Goal: Task Accomplishment & Management: Manage account settings

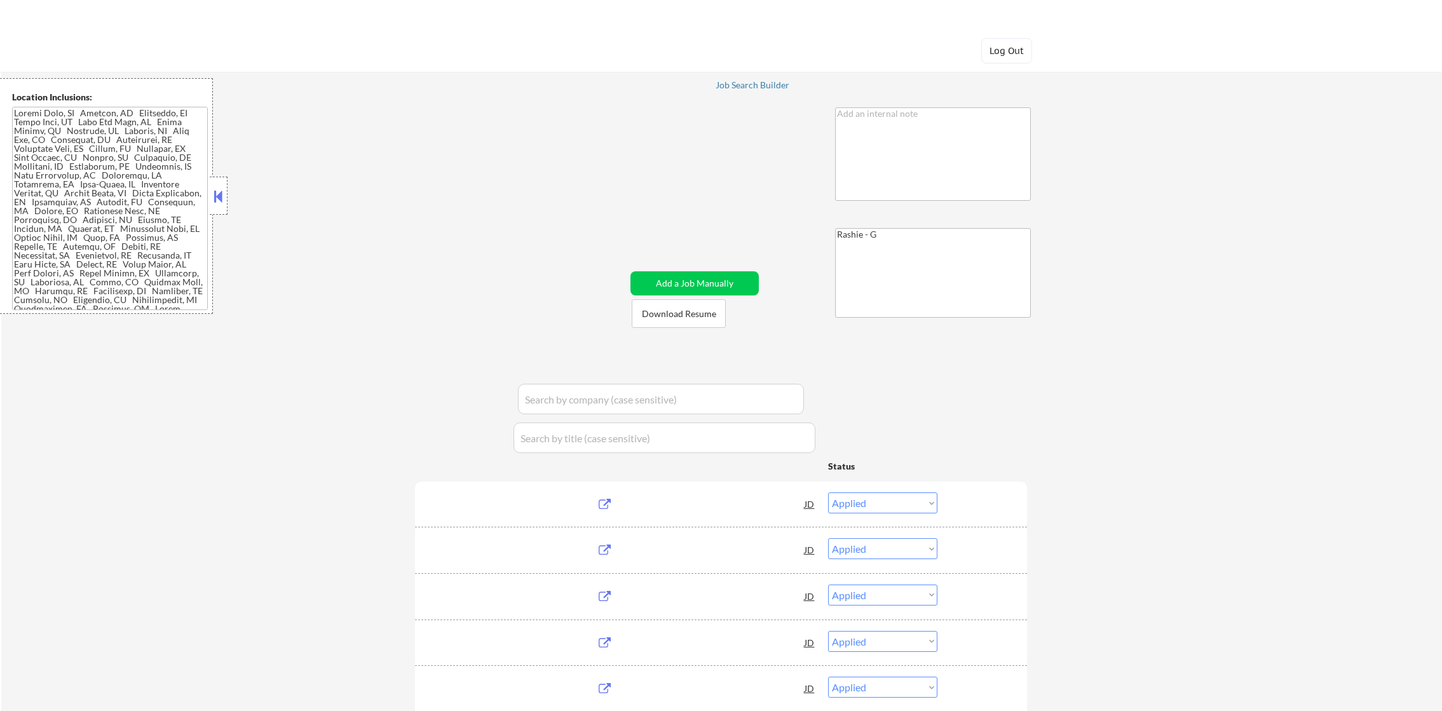
select select ""applied""
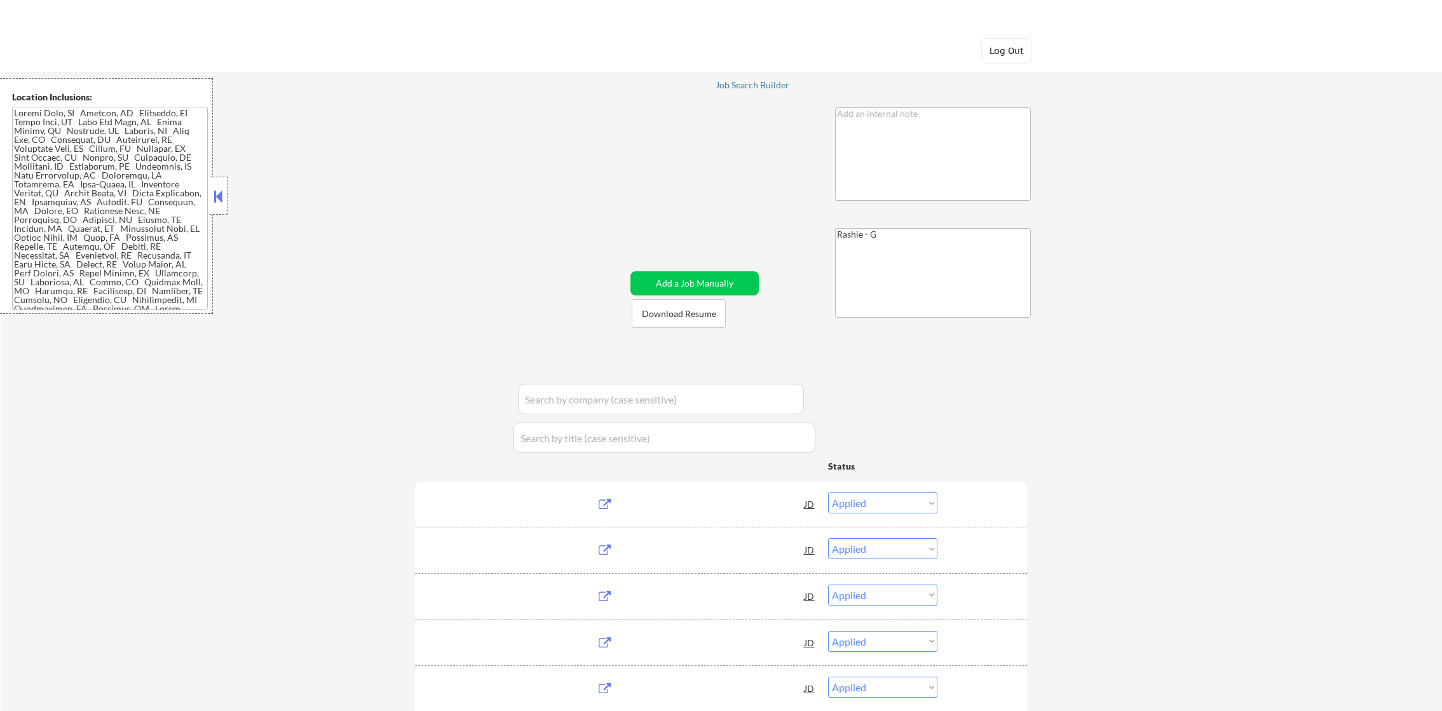
select select ""applied""
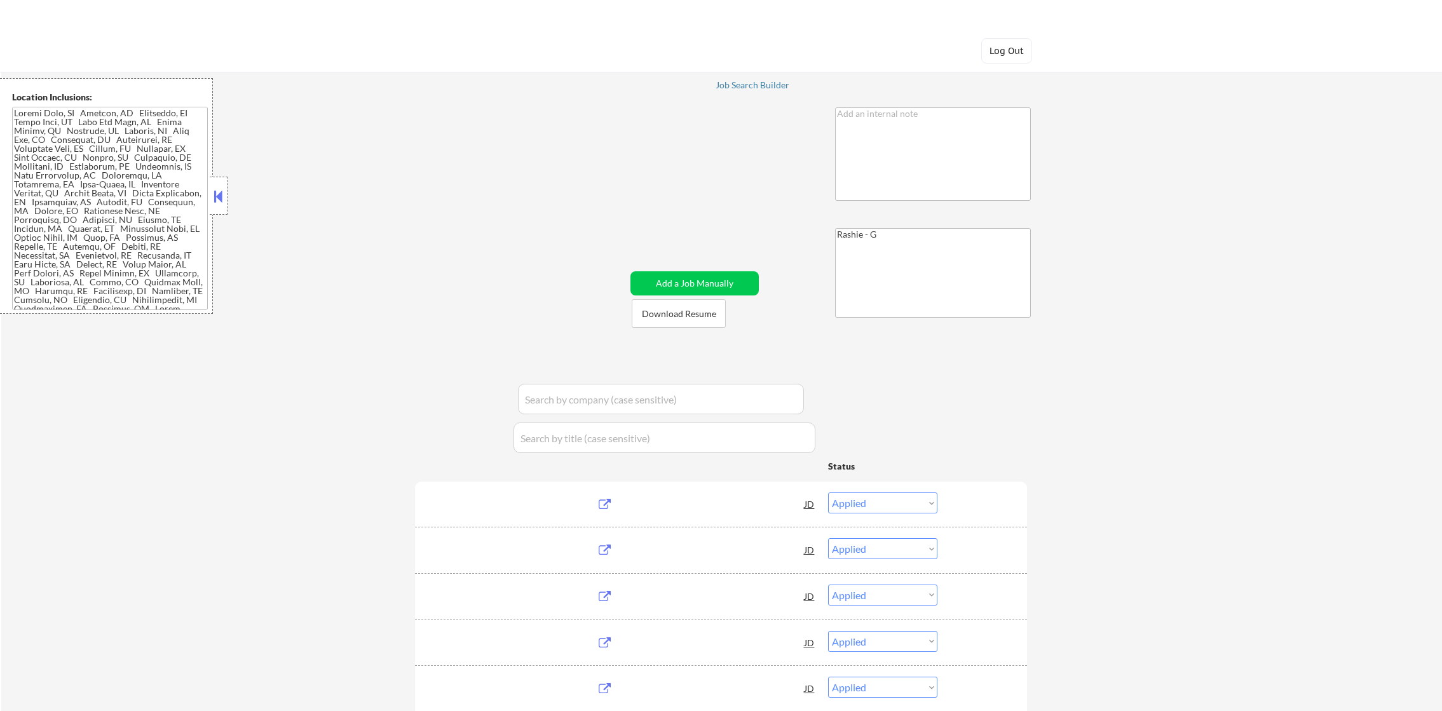
select select ""applied""
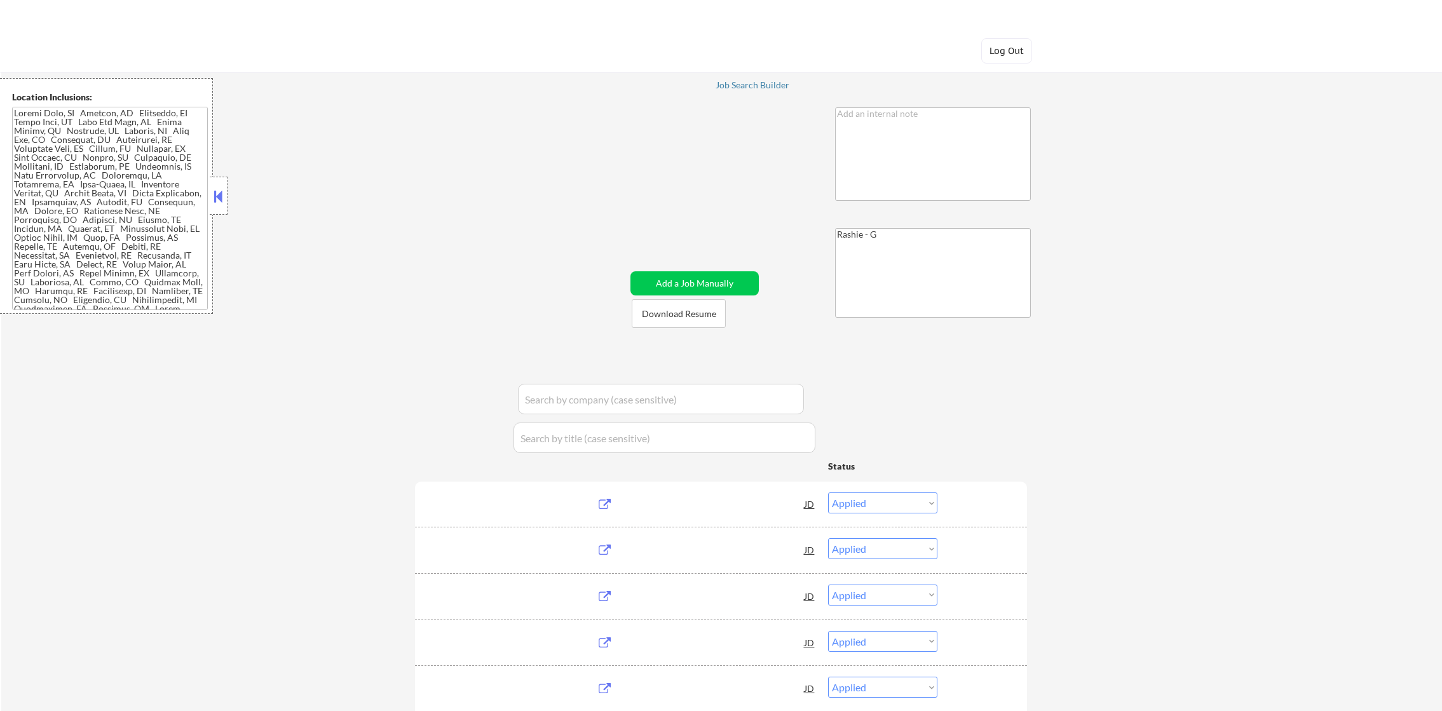
select select ""applied""
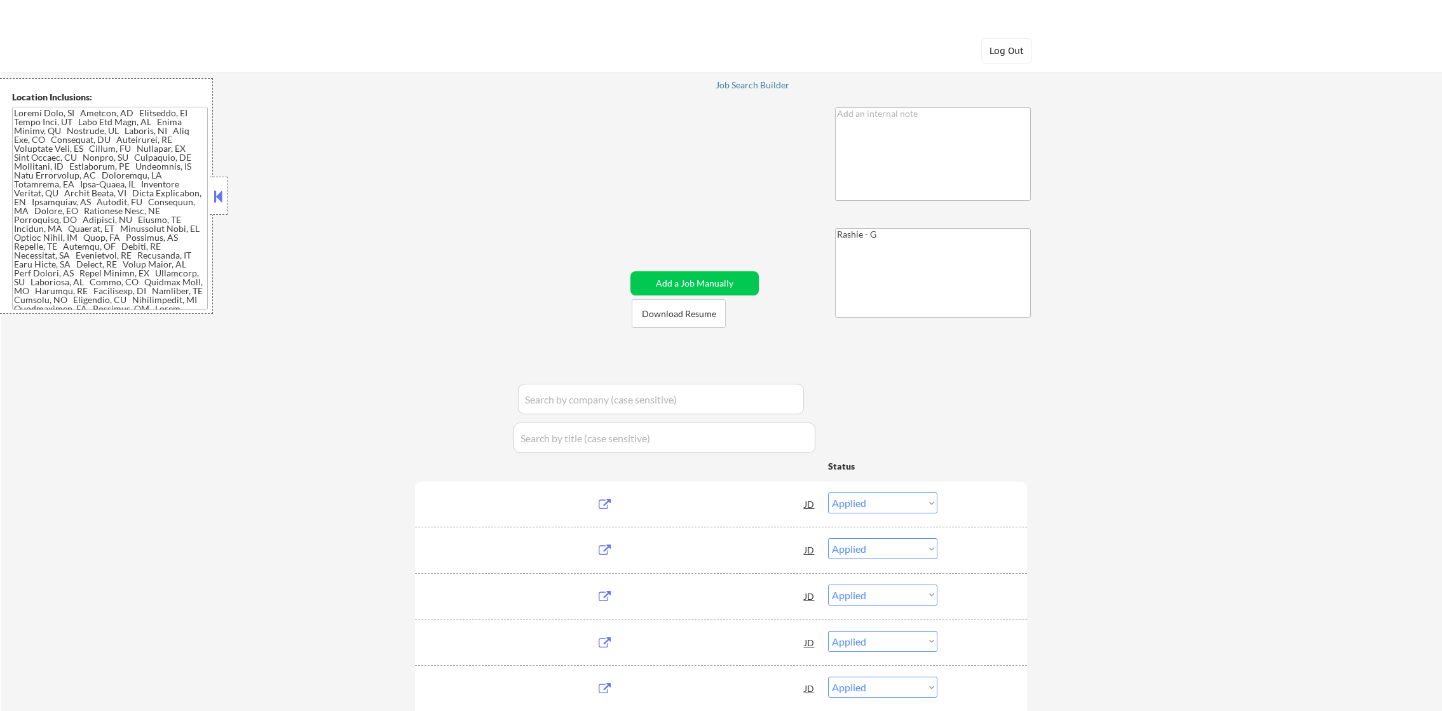
select select ""applied""
select select ""pending""
select select ""applied""
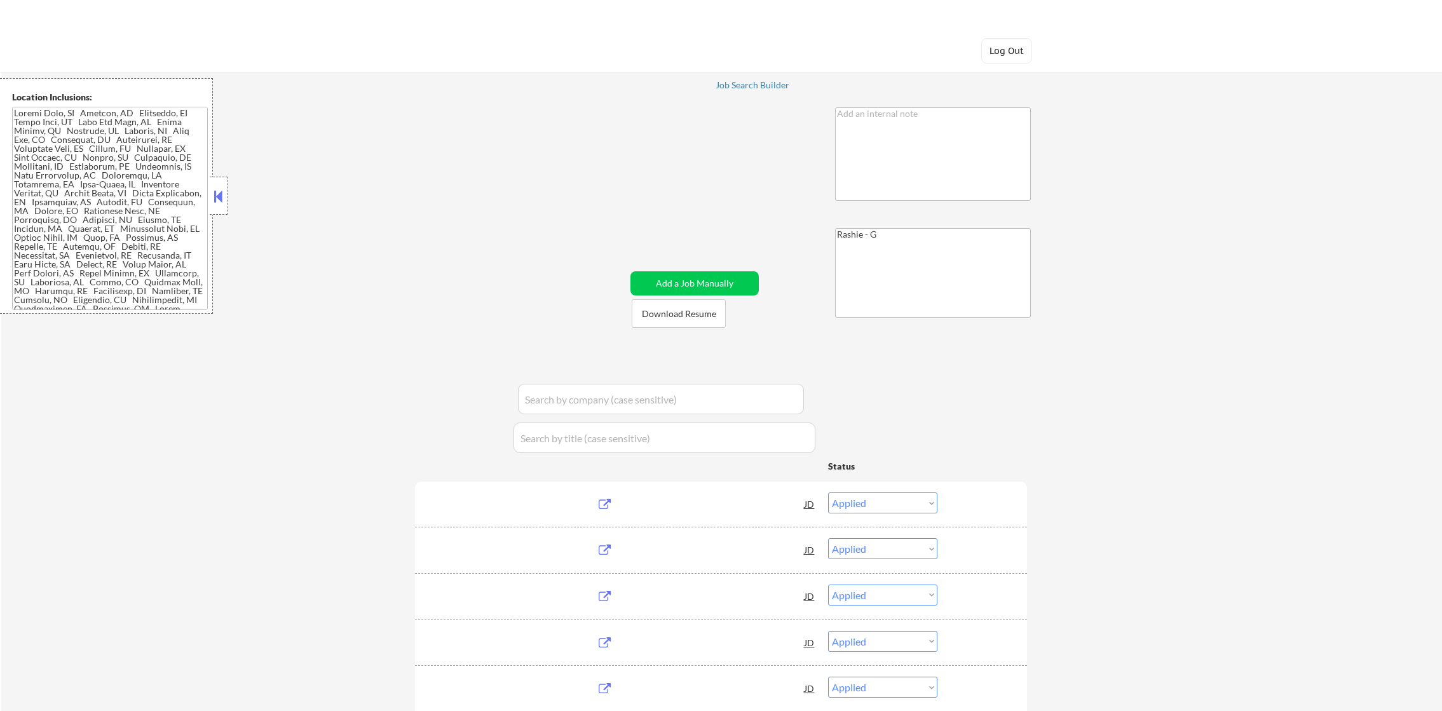
select select ""applied""
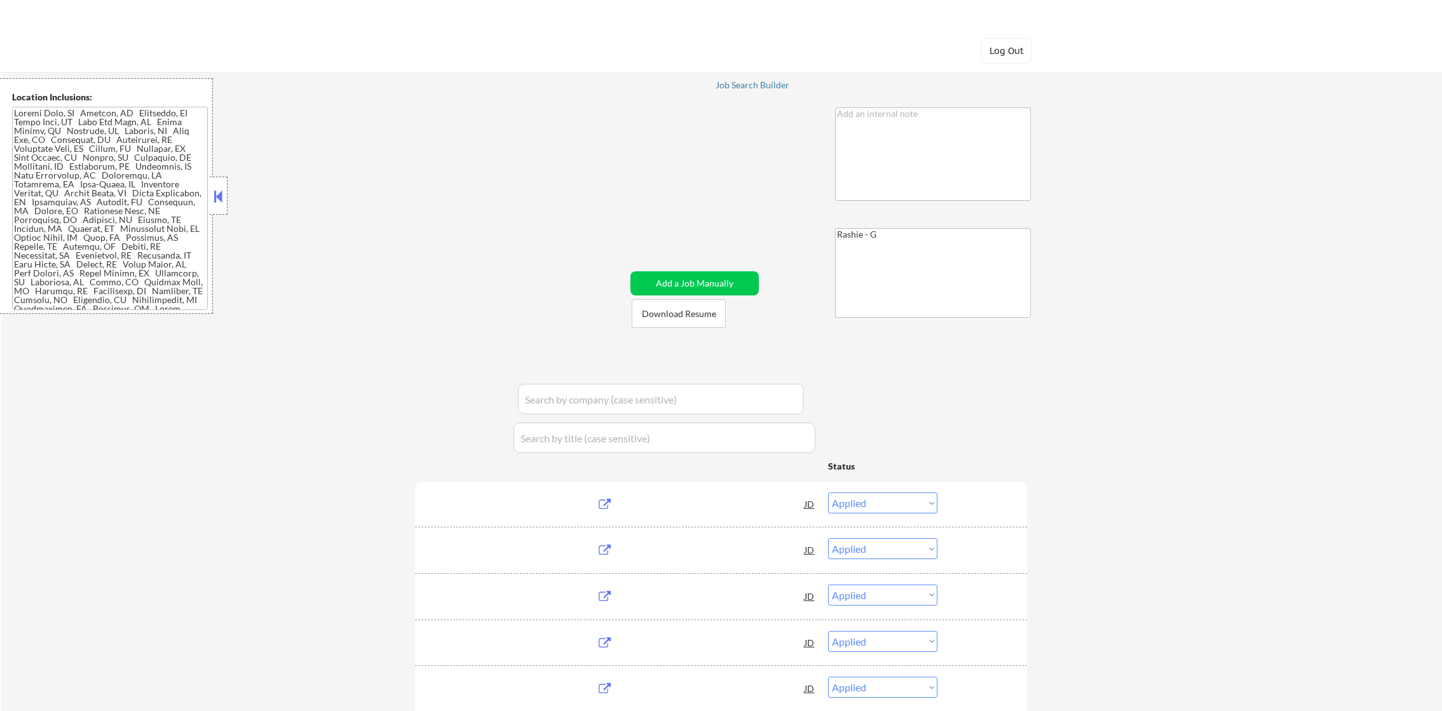
select select ""applied""
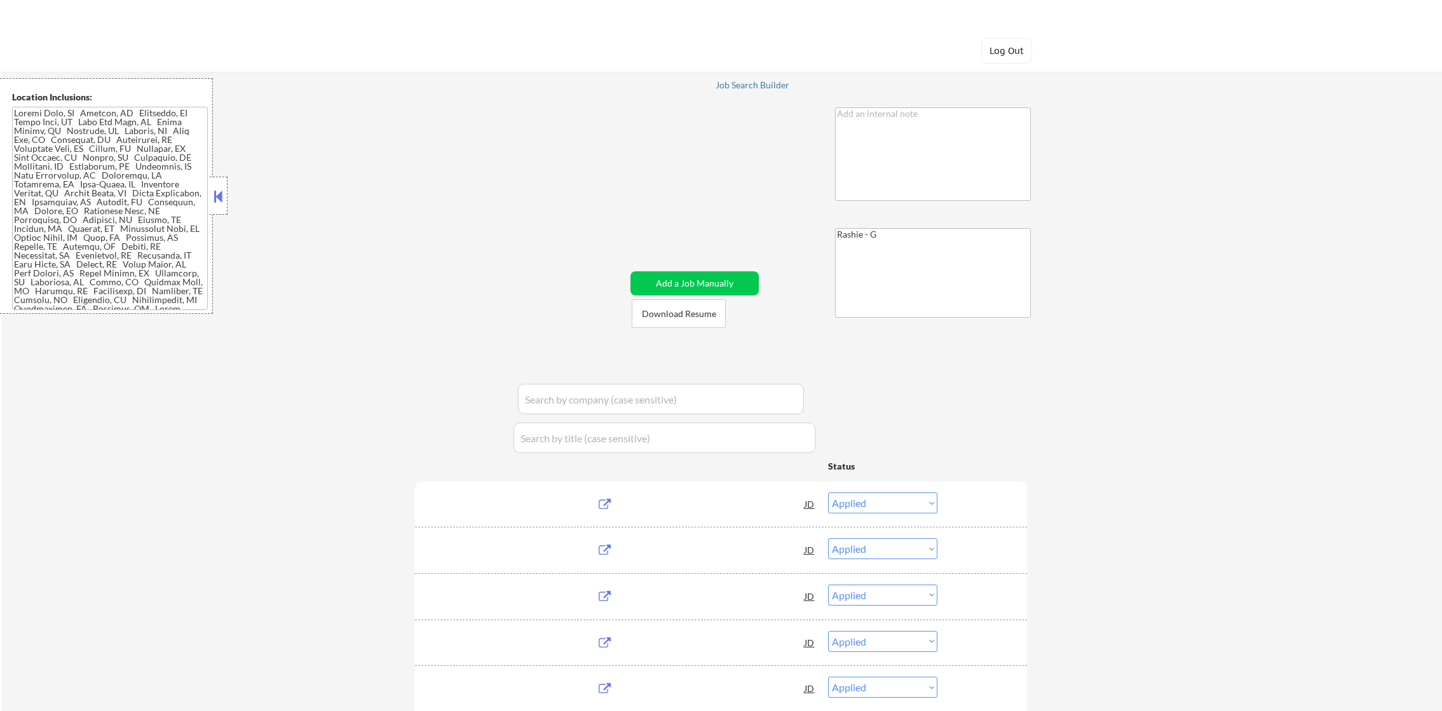
select select ""applied""
select select ""pending""
select select ""excluded__salary_""
select select ""excluded""
select select ""excluded__location_""
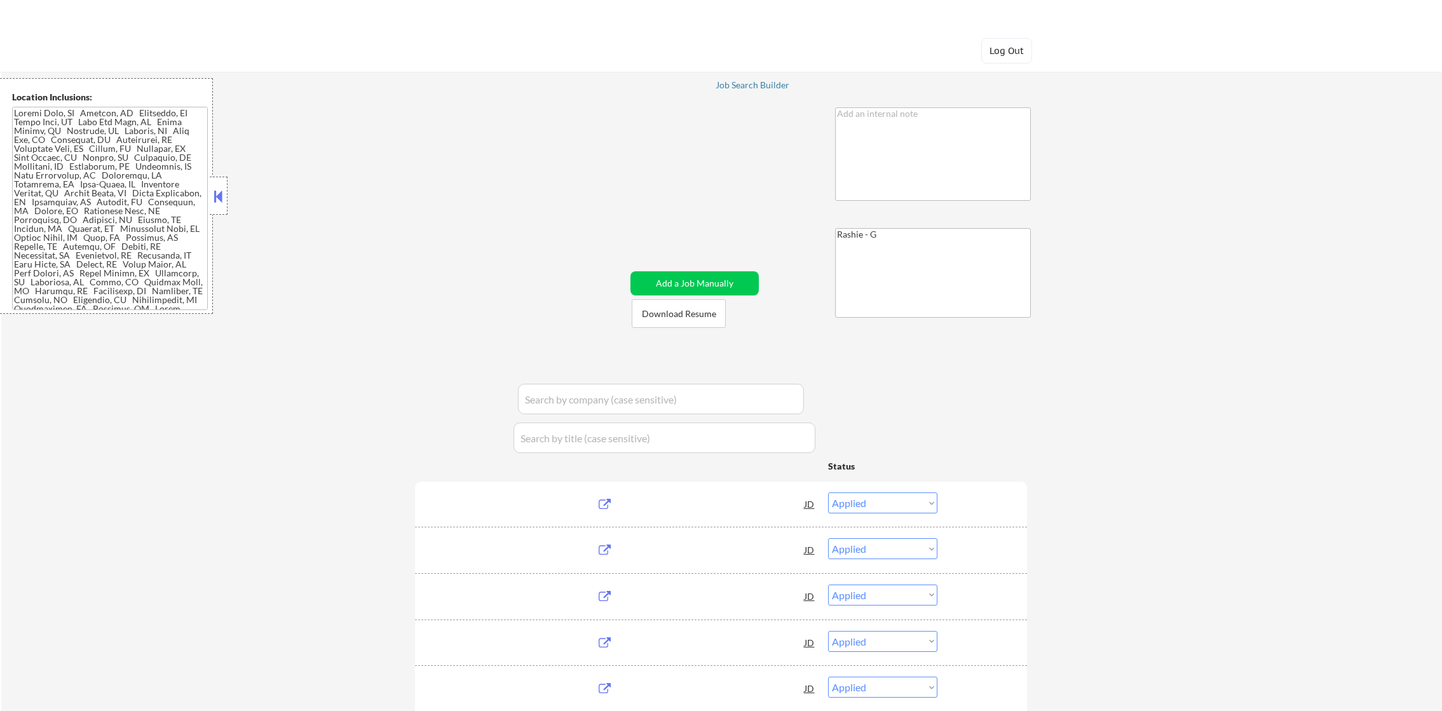
select select ""excluded__salary_""
select select ""excluded__location_""
select select ""excluded""
select select ""excluded__location_""
select select ""pending""
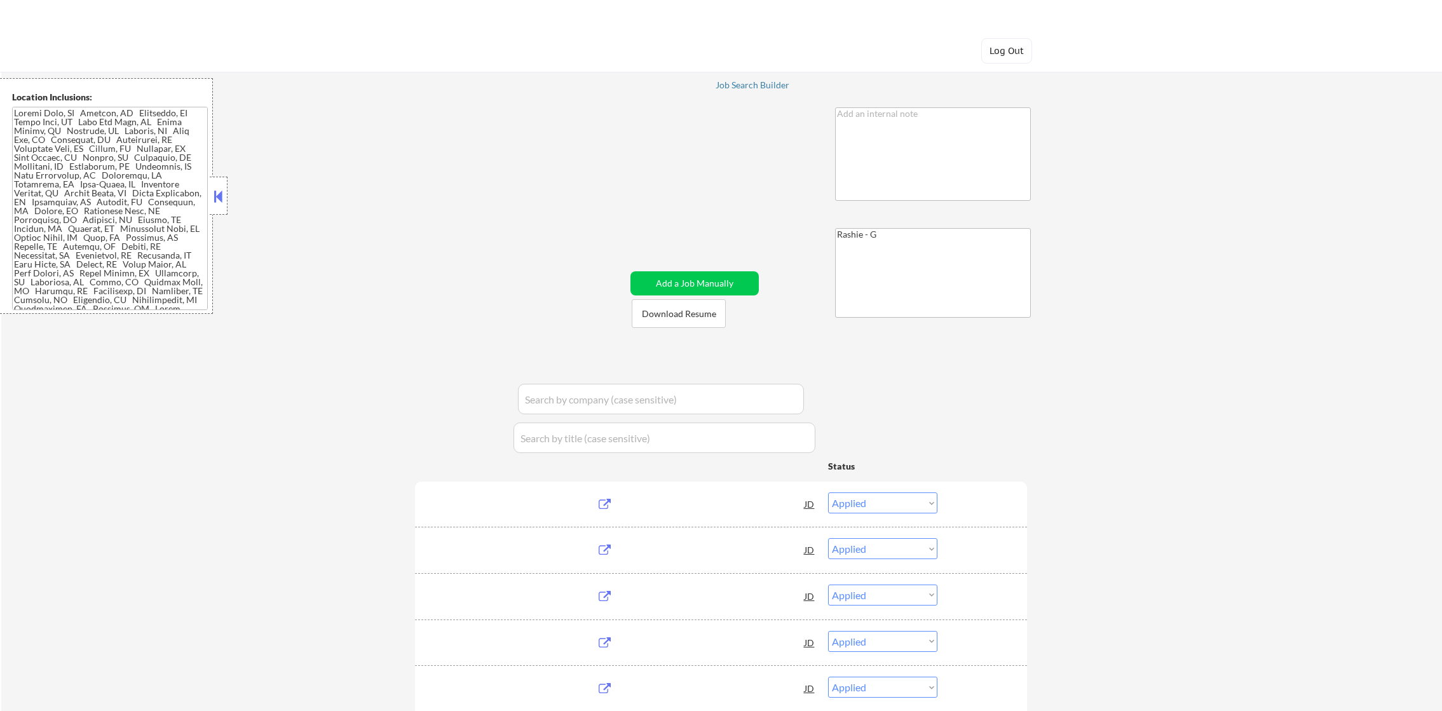
select select ""excluded""
select select ""excluded__bad_match_""
select select ""excluded__location_""
select select ""excluded__bad_match_""
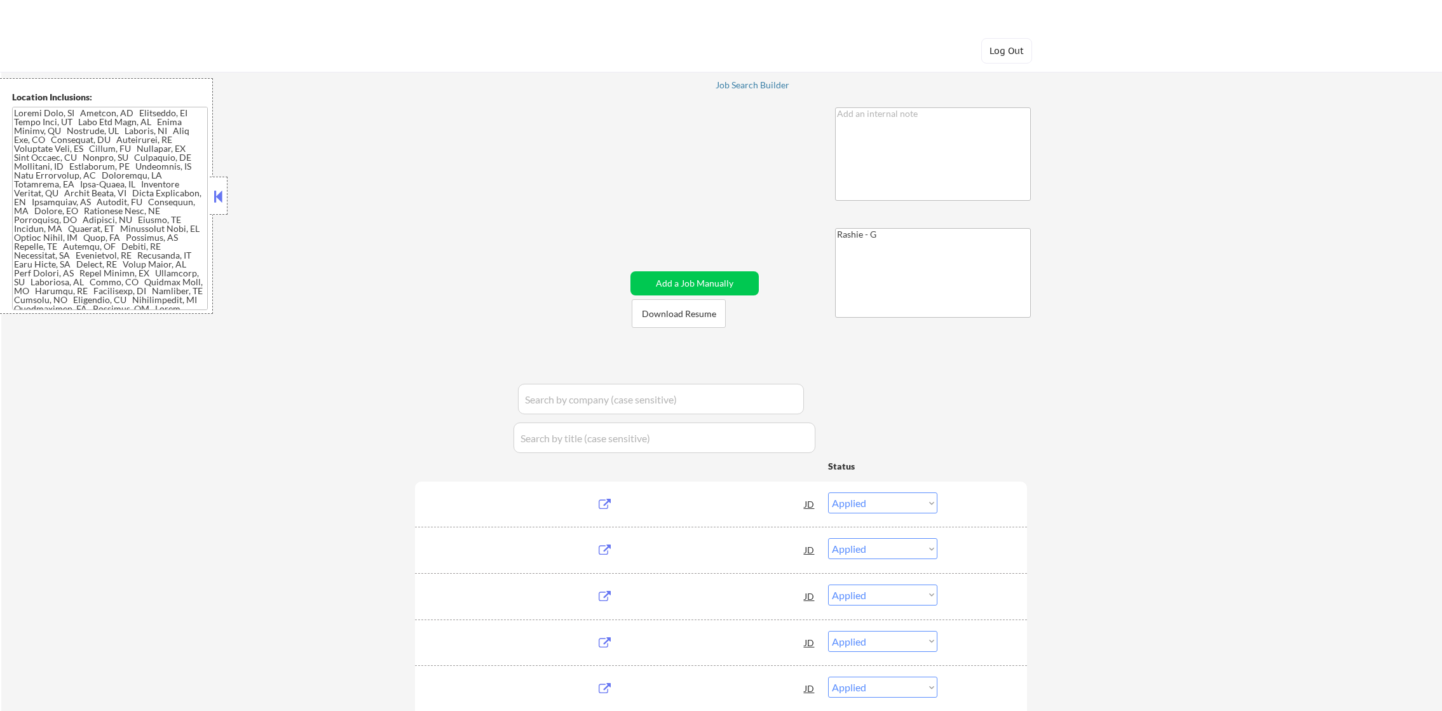
select select ""excluded__expired_""
select select ""excluded__bad_match_""
select select ""excluded__location_""
select select ""excluded__expired_""
select select ""excluded__location_""
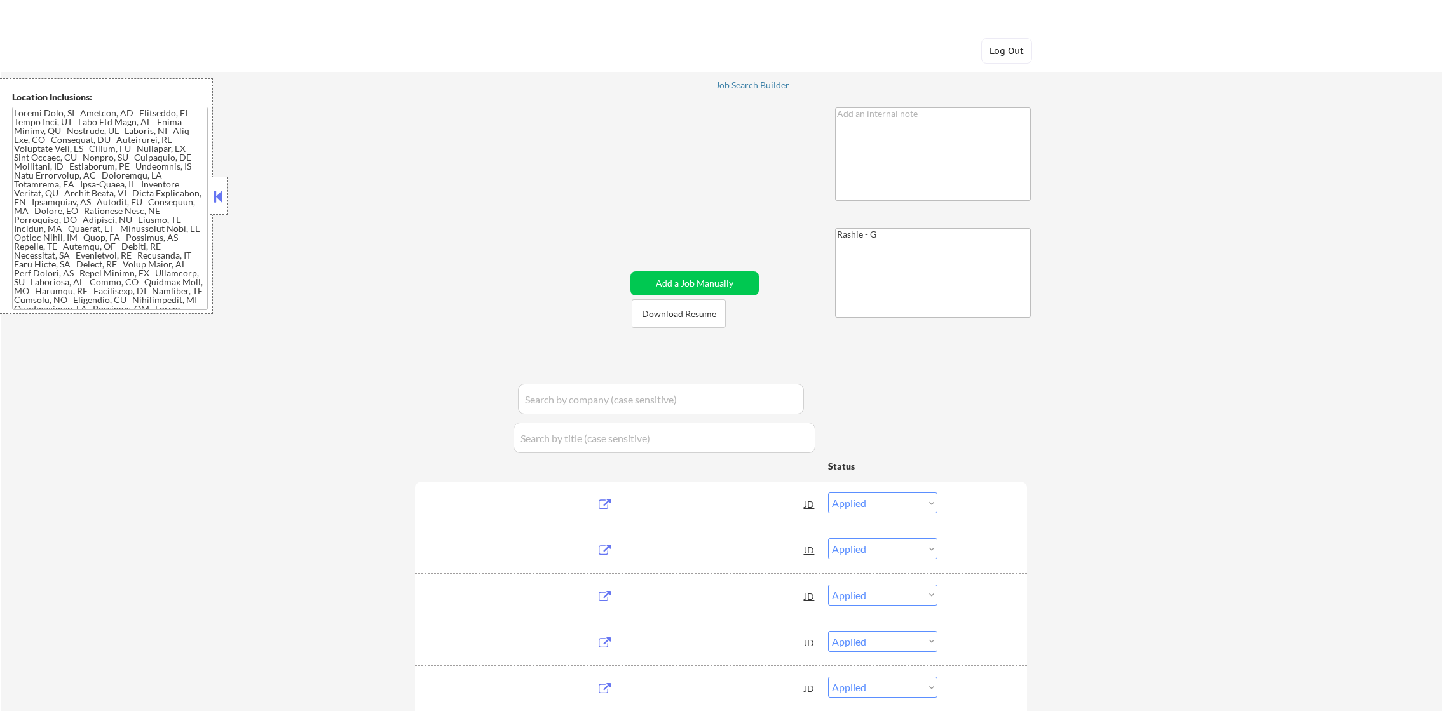
select select ""pending""
select select ""excluded__expired_""
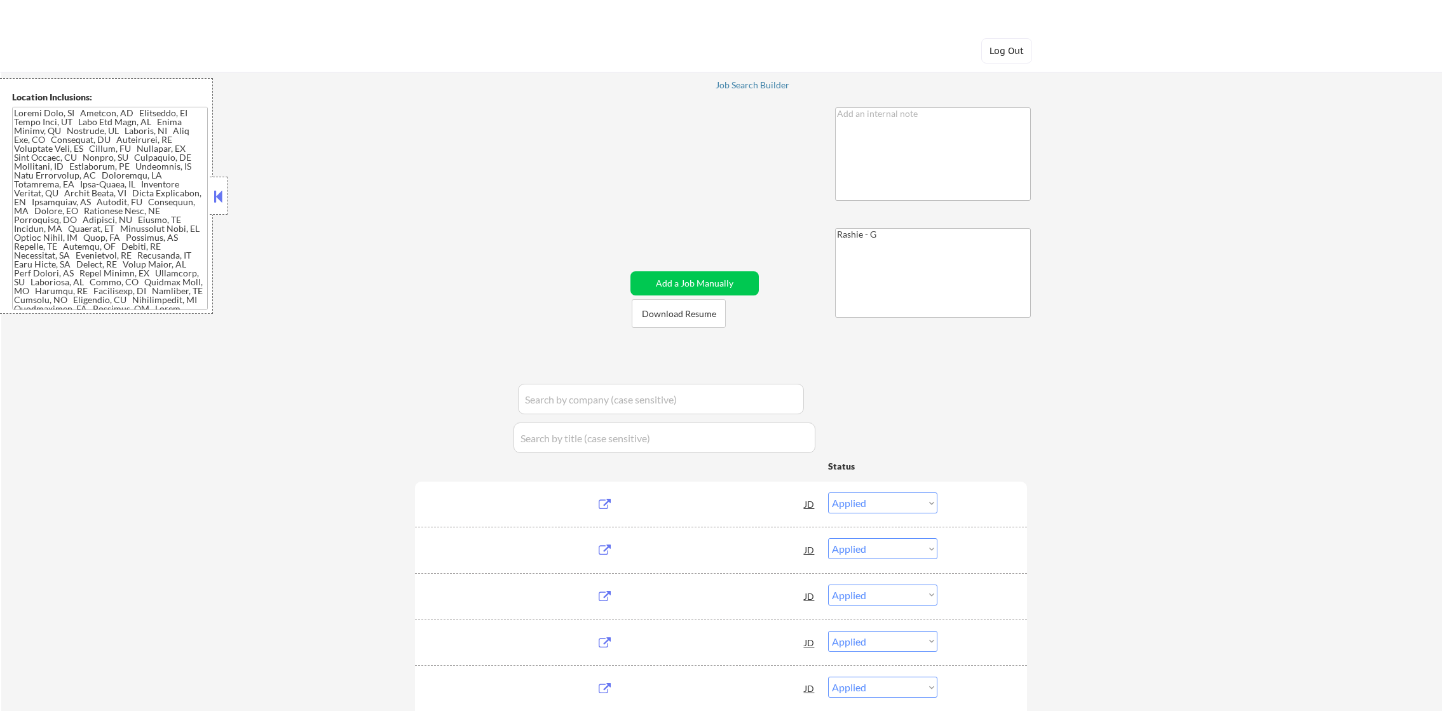
select select ""excluded__location_""
select select ""pending""
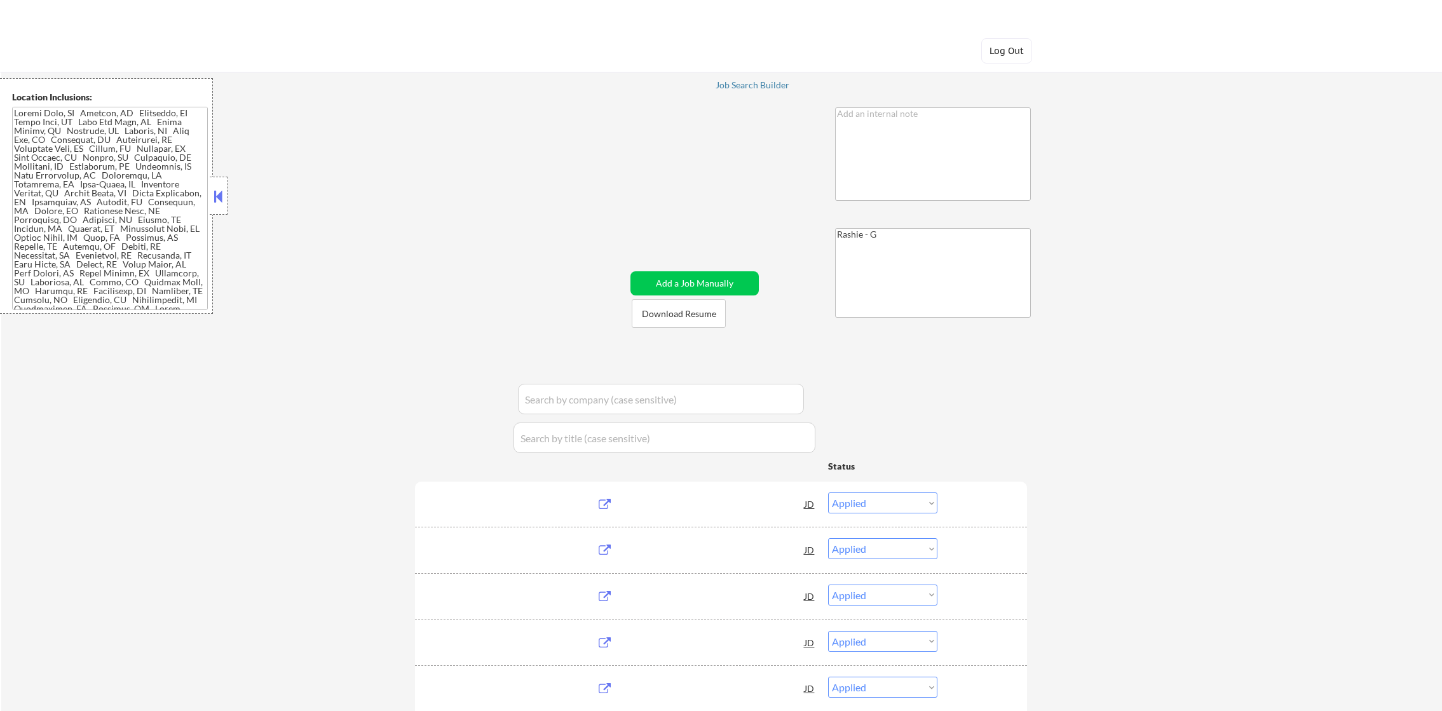
select select ""pending""
select select ""excluded__bad_match_""
select select ""pending""
select select ""excluded__other_""
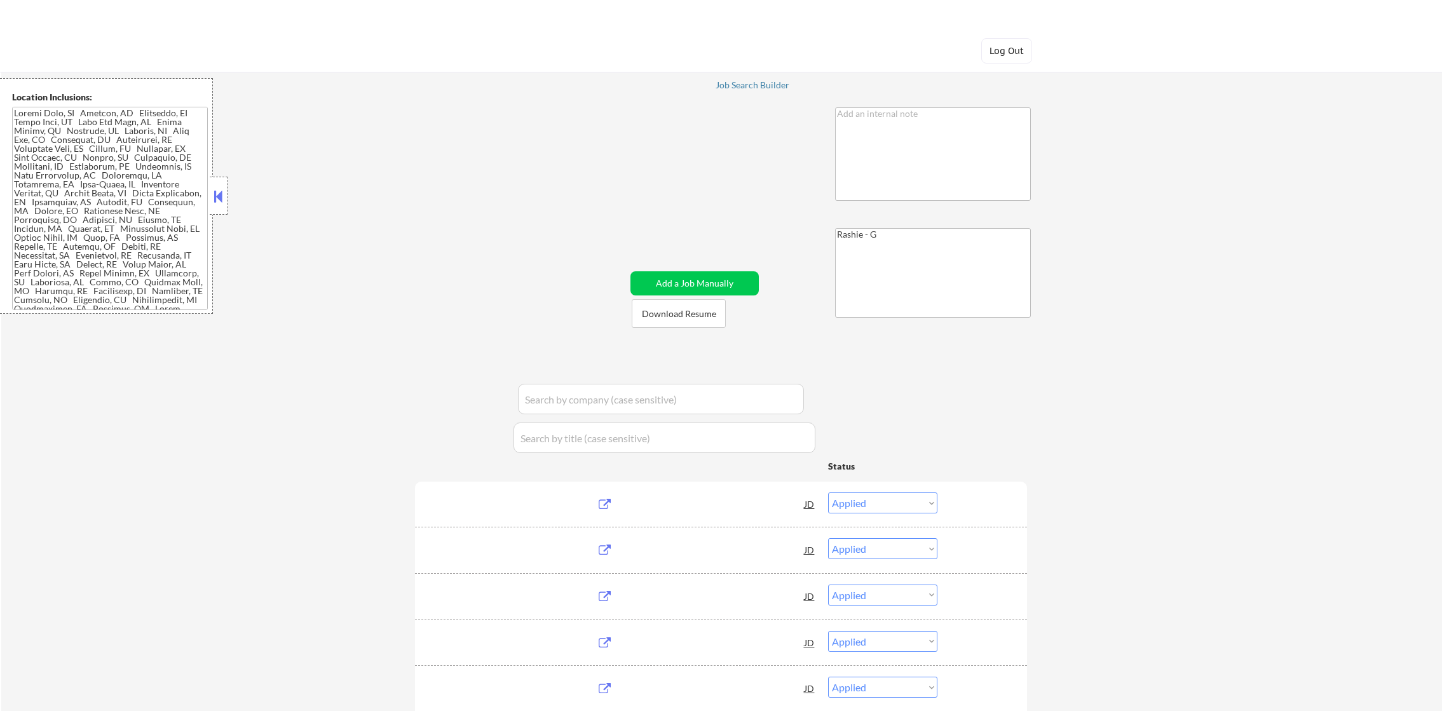
select select ""excluded__expired_""
select select ""excluded__bad_match_""
select select ""excluded__location_""
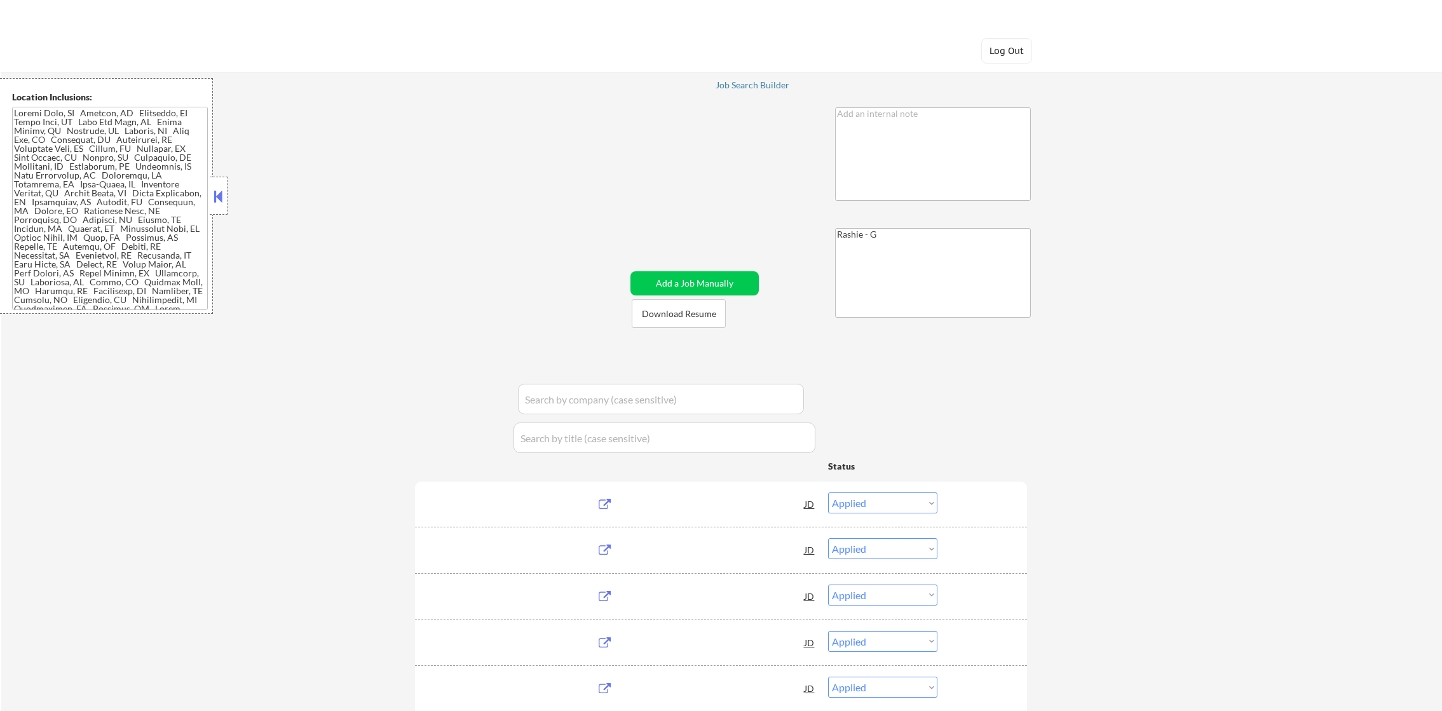
select select ""excluded__bad_match_""
select select ""pending""
select select ""excluded""
select select ""pending""
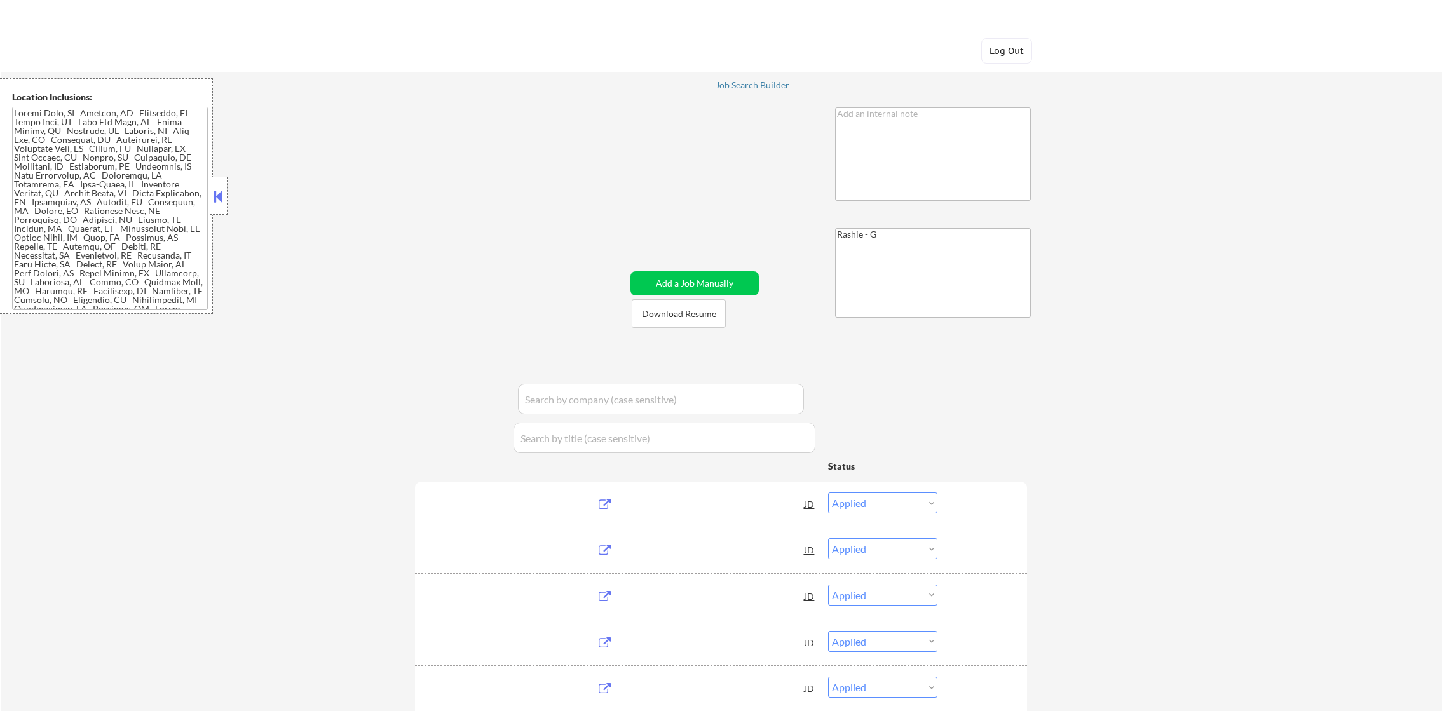
select select ""excluded__bad_match_""
select select ""pending""
select select ""excluded__bad_match_""
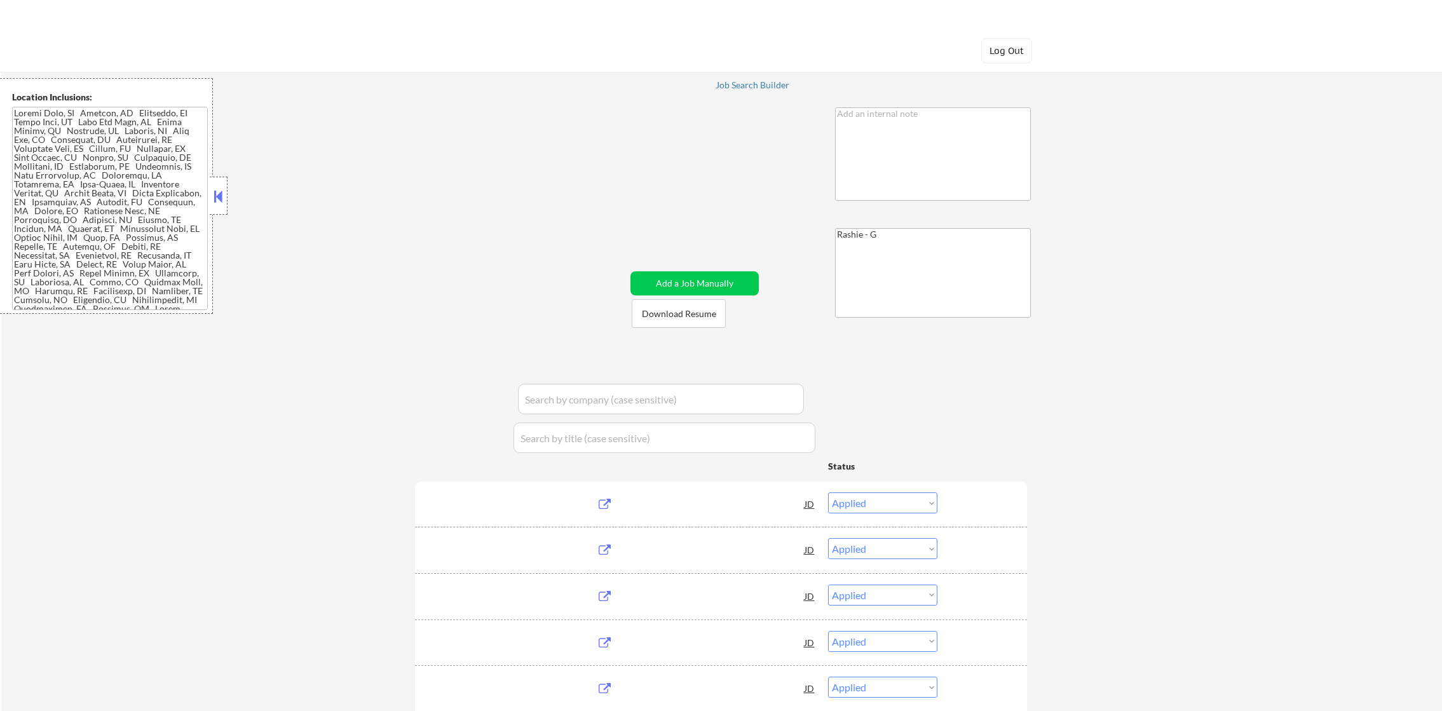
select select ""pending""
select select ""excluded__bad_match_""
select select ""pending""
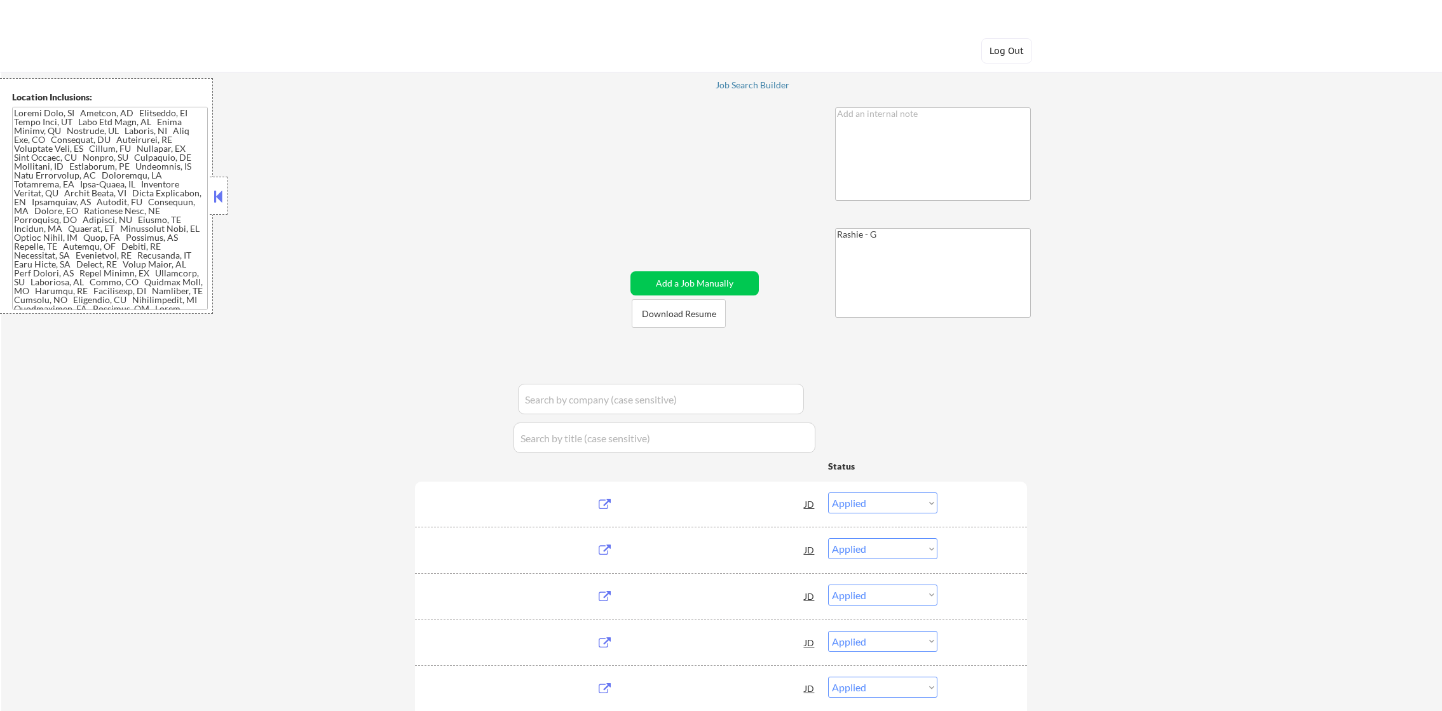
select select ""excluded__location_""
select select ""excluded__bad_match_""
select select ""pending""
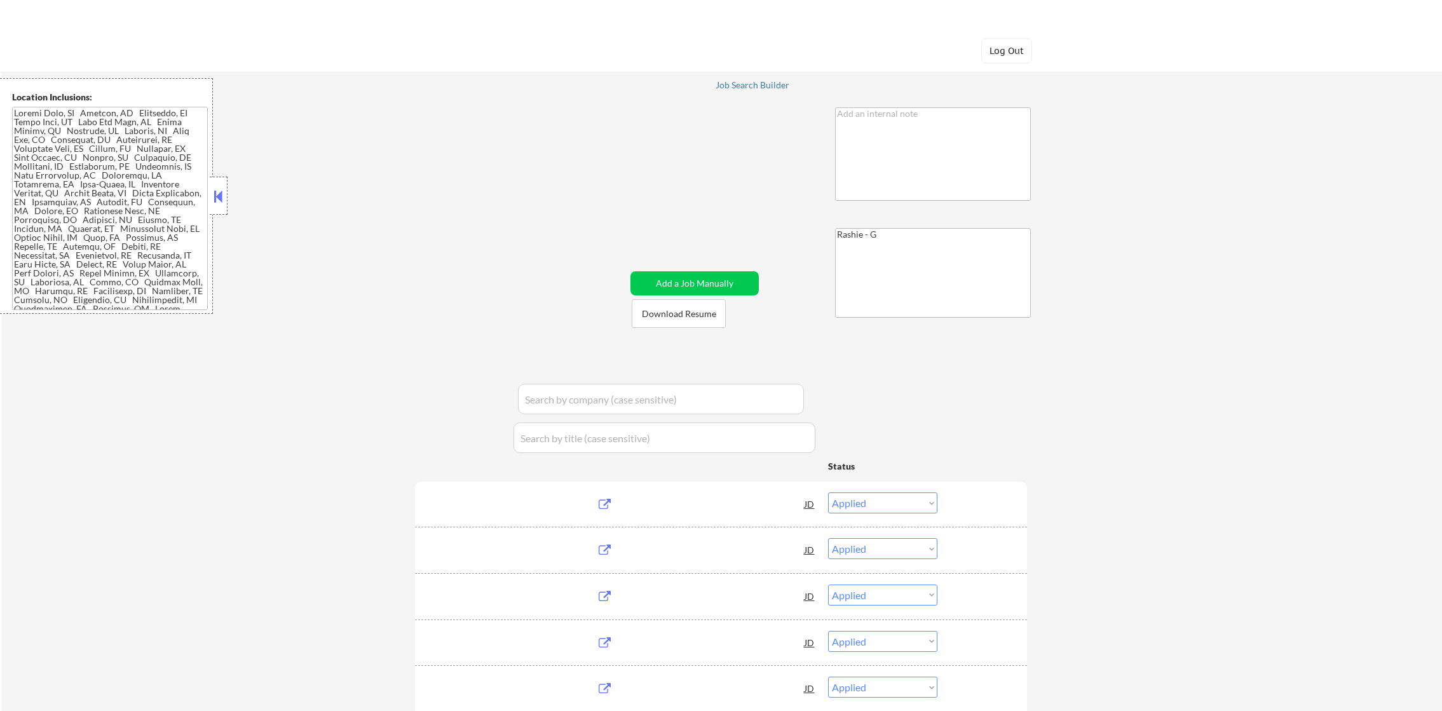
select select ""pending""
select select ""excluded__expired_""
select select ""pending""
select select ""excluded""
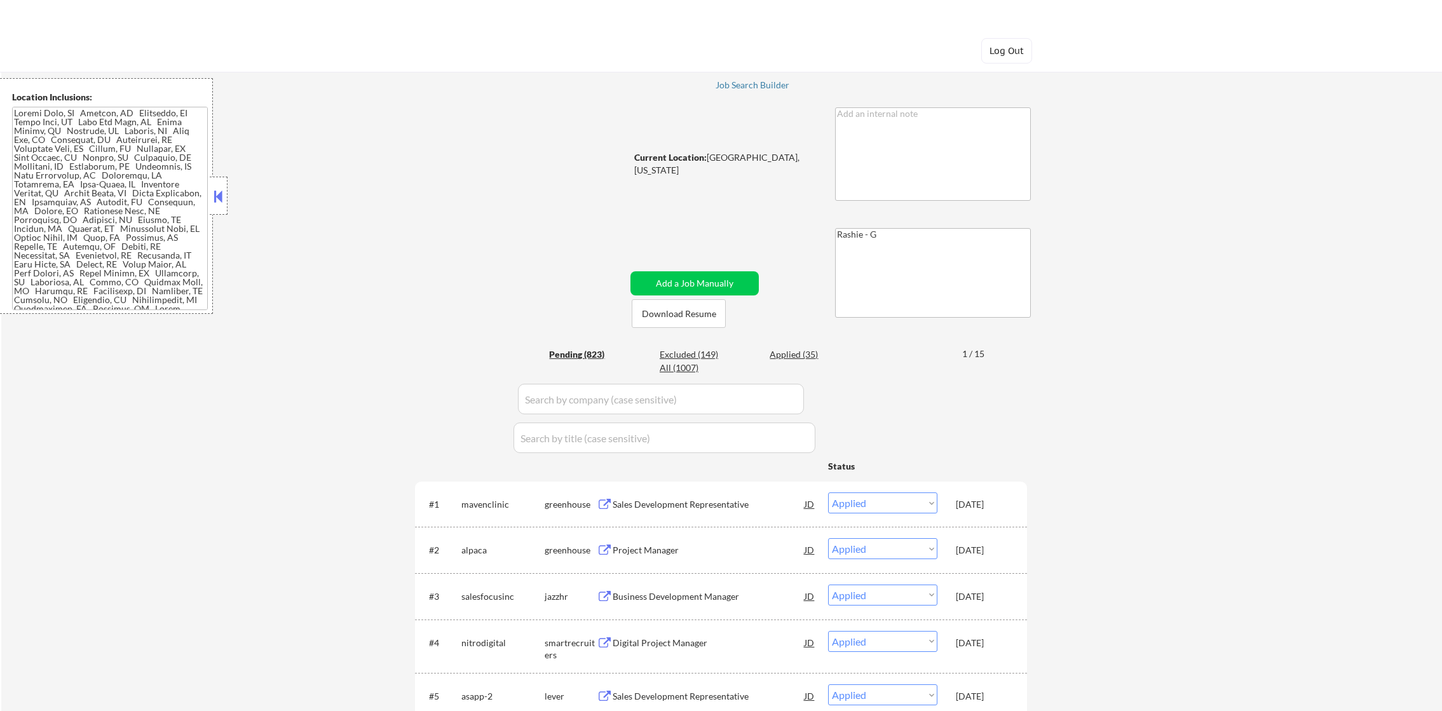
select select ""pending""
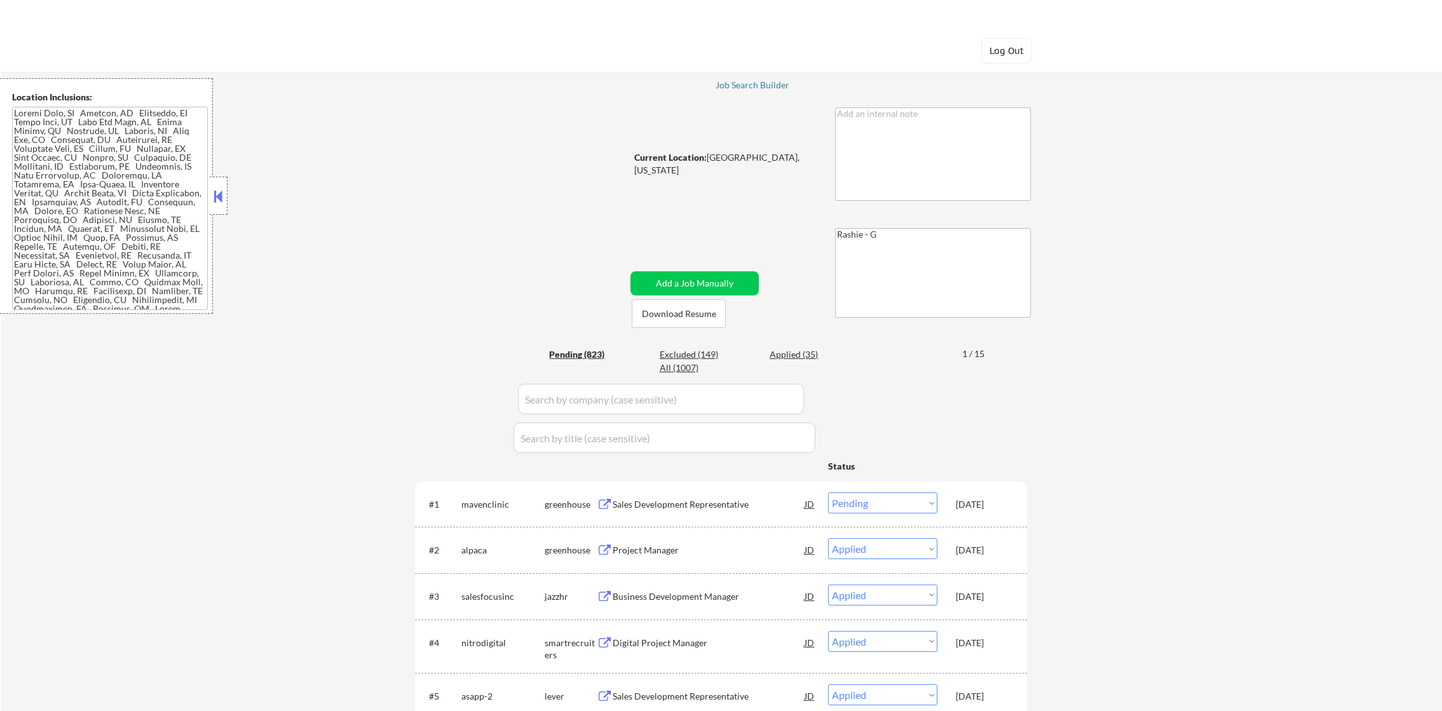
select select ""pending""
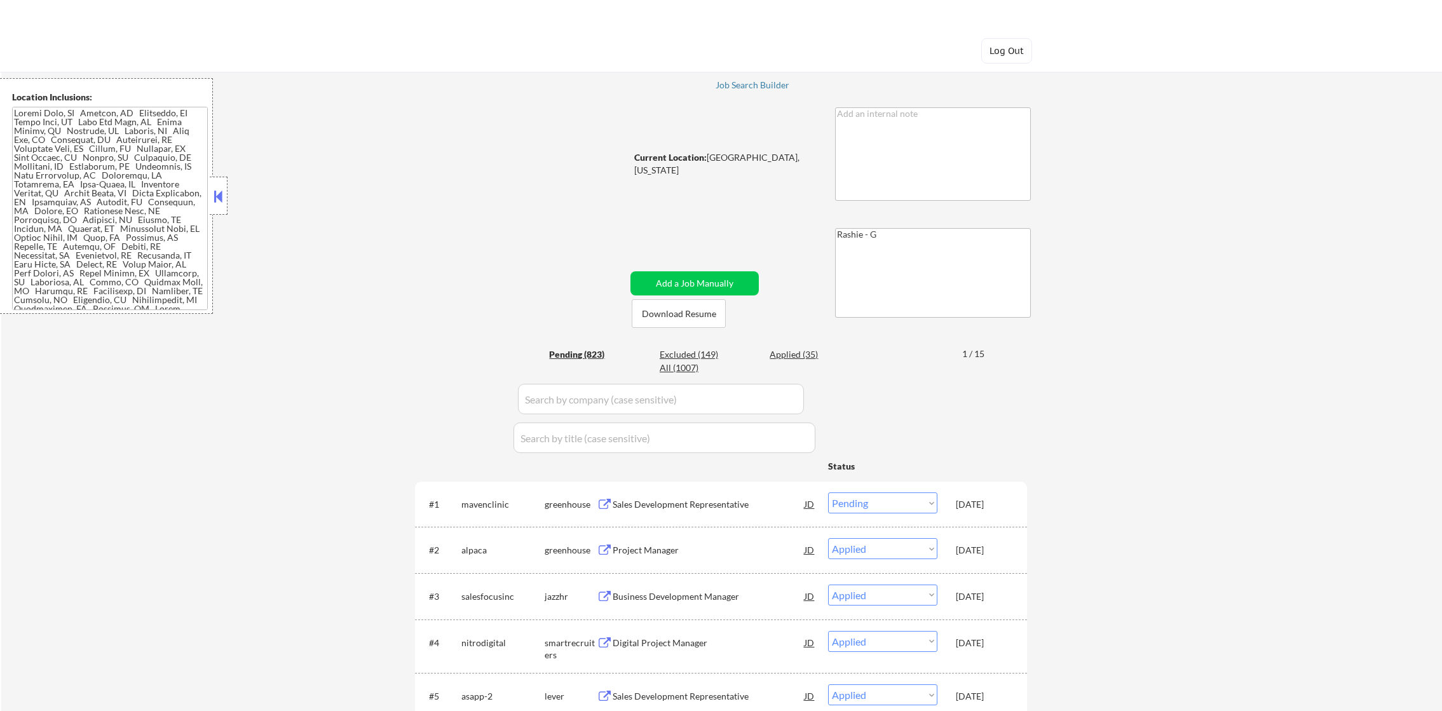
select select ""pending""
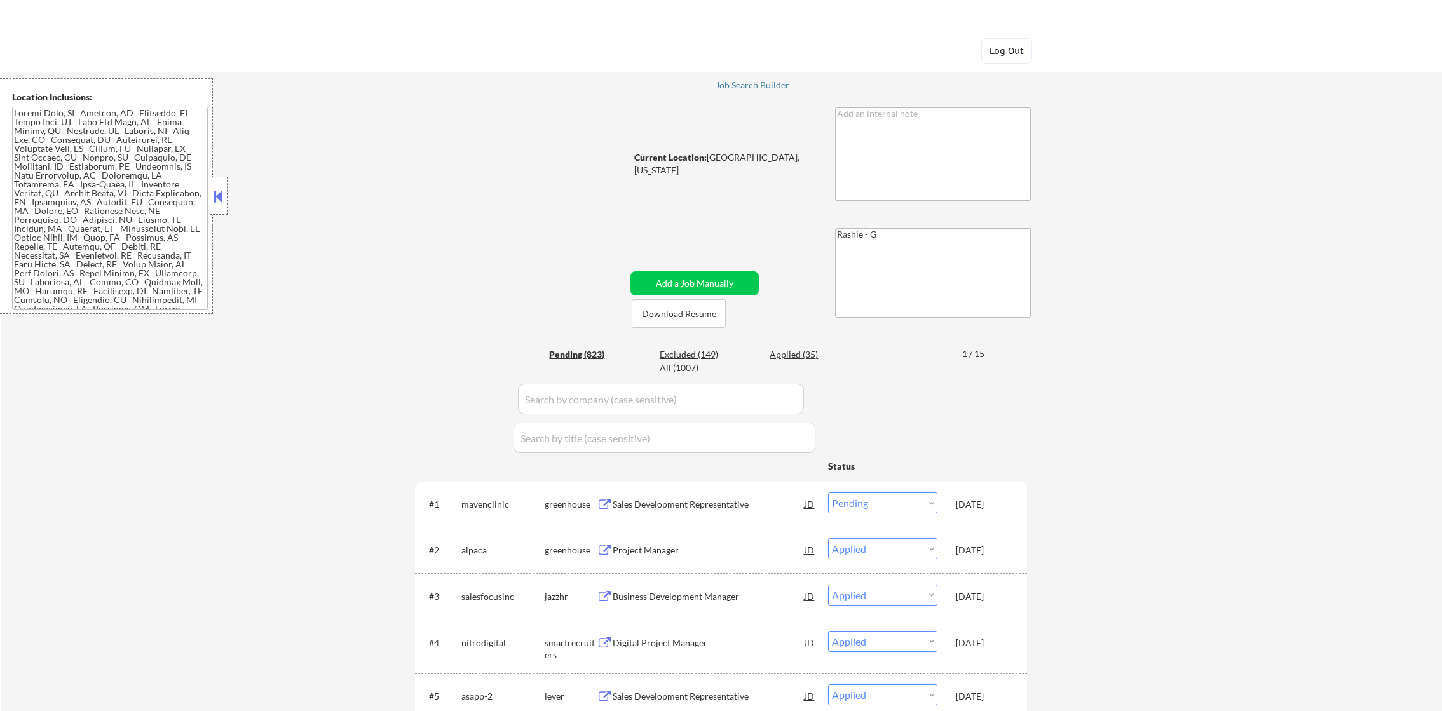
select select ""pending""
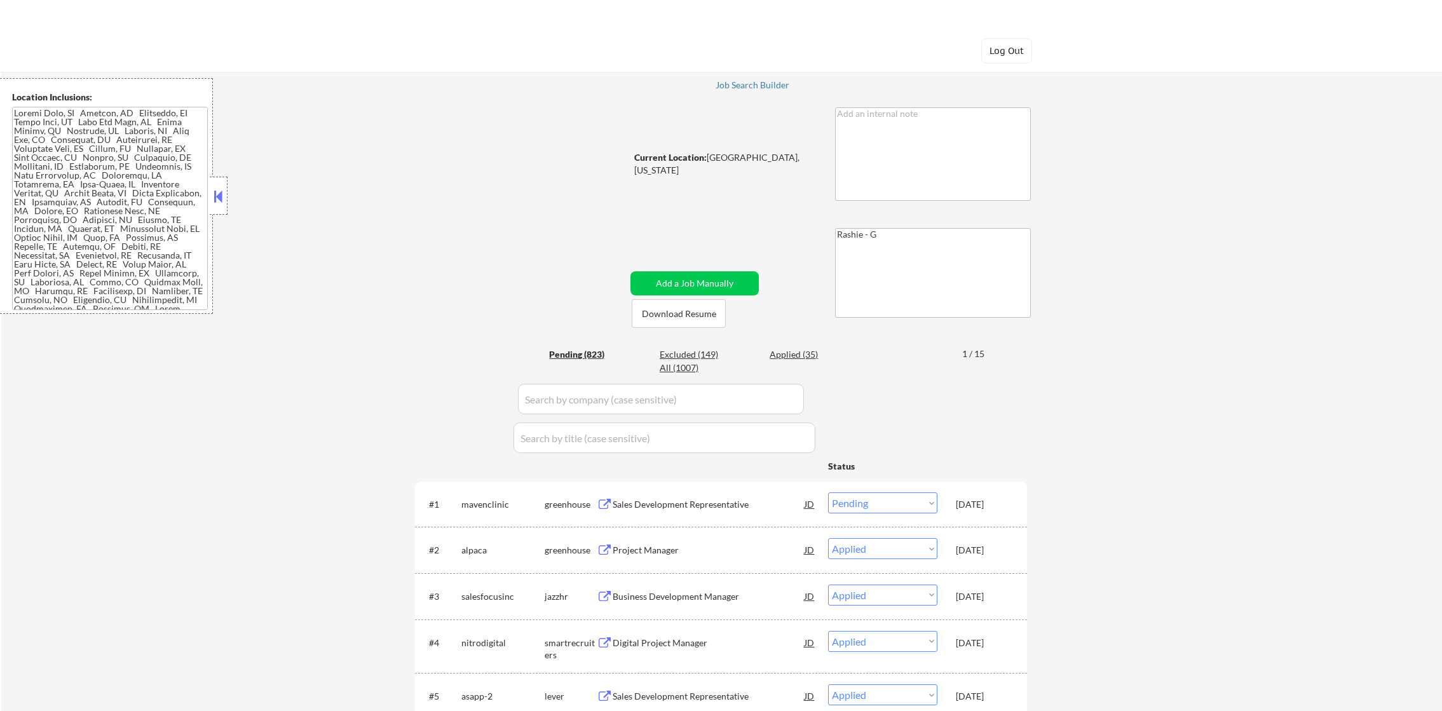
select select ""pending""
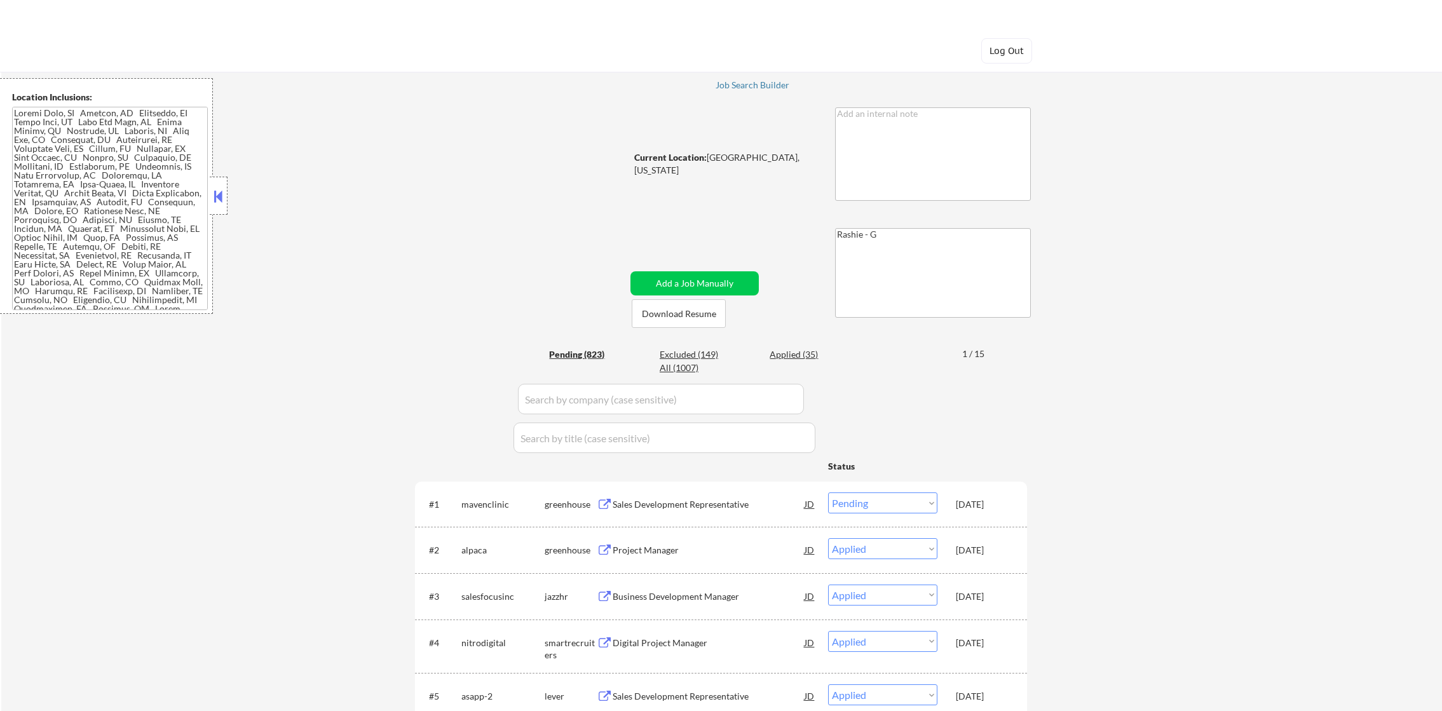
select select ""pending""
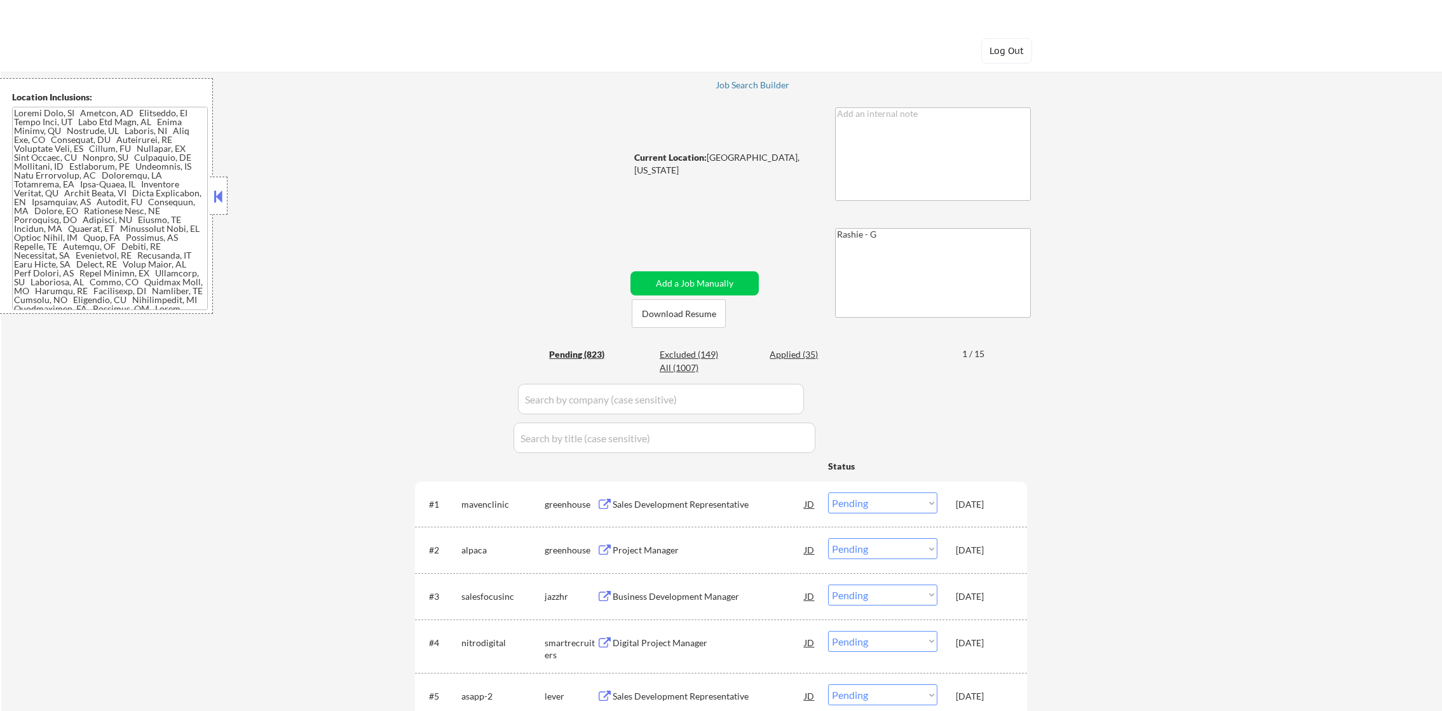
select select ""pending""
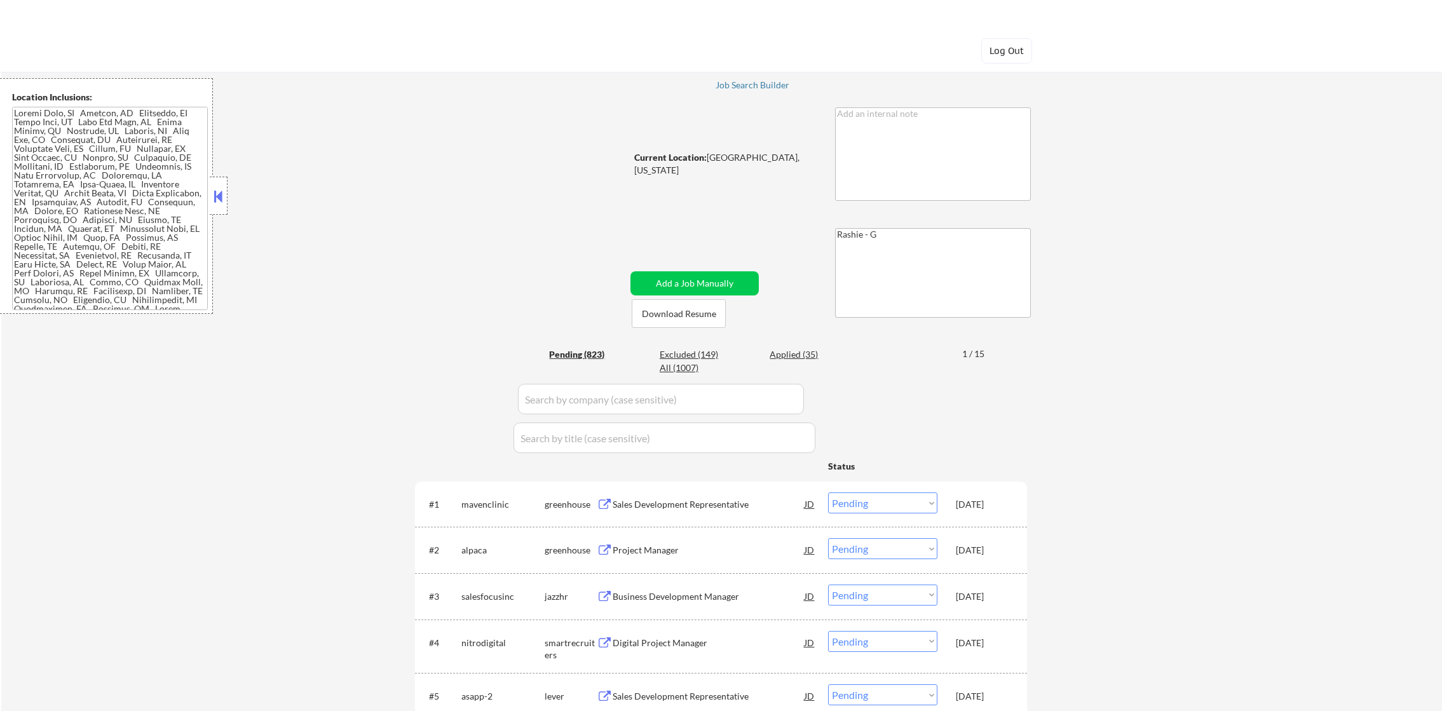
select select ""pending""
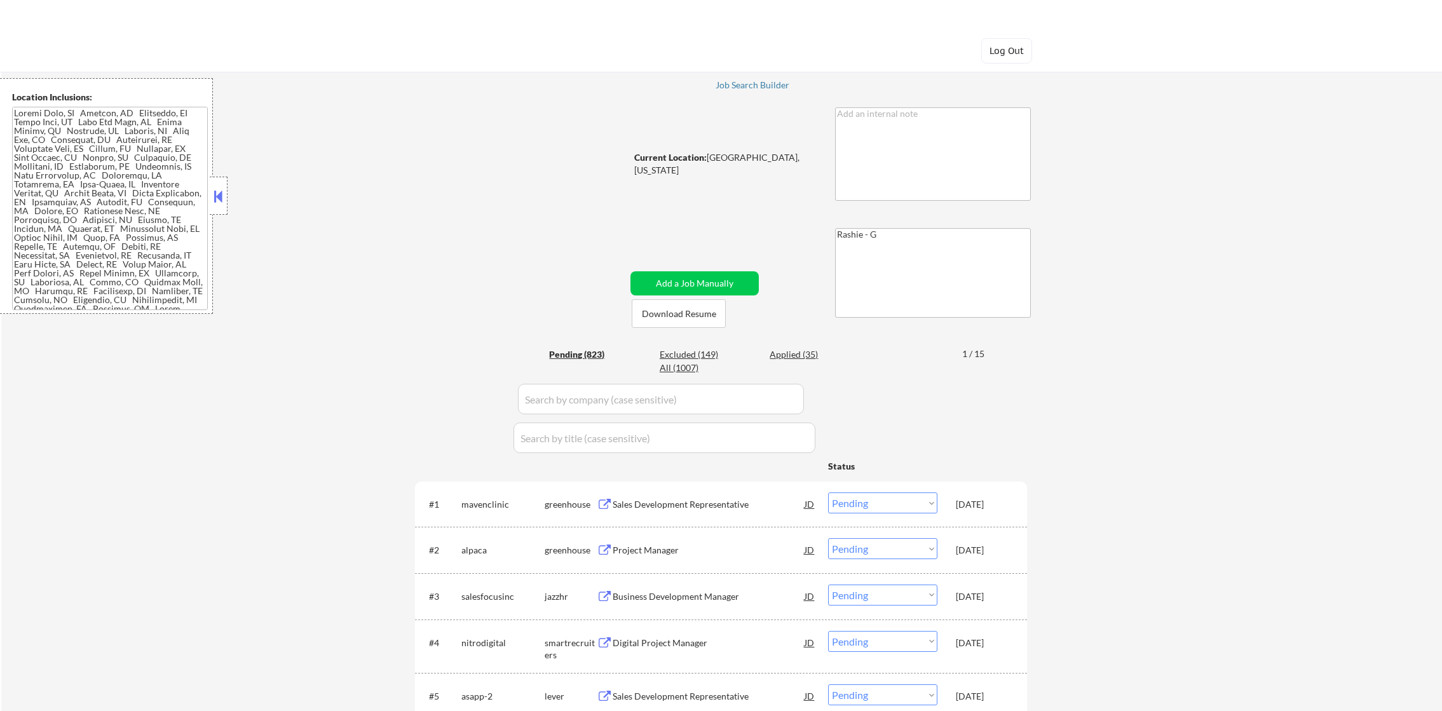
select select ""pending""
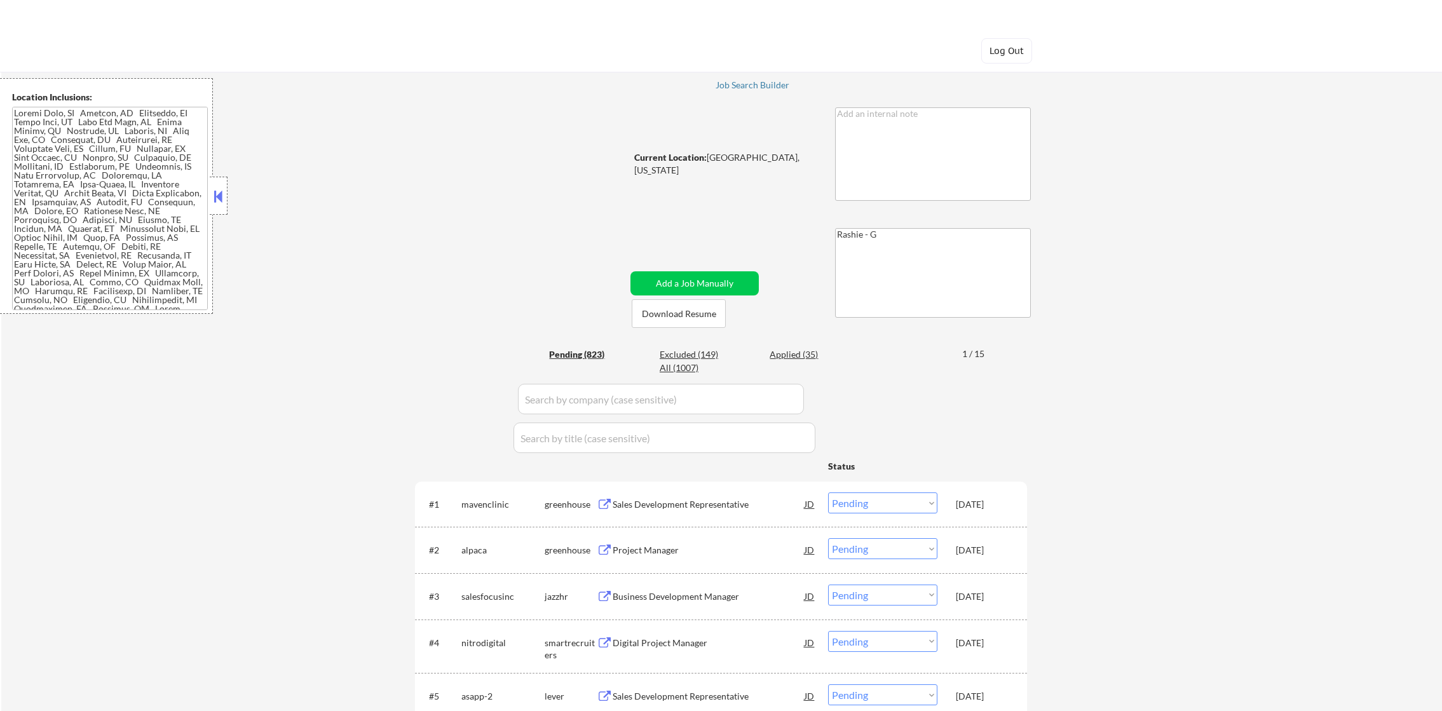
select select ""pending""
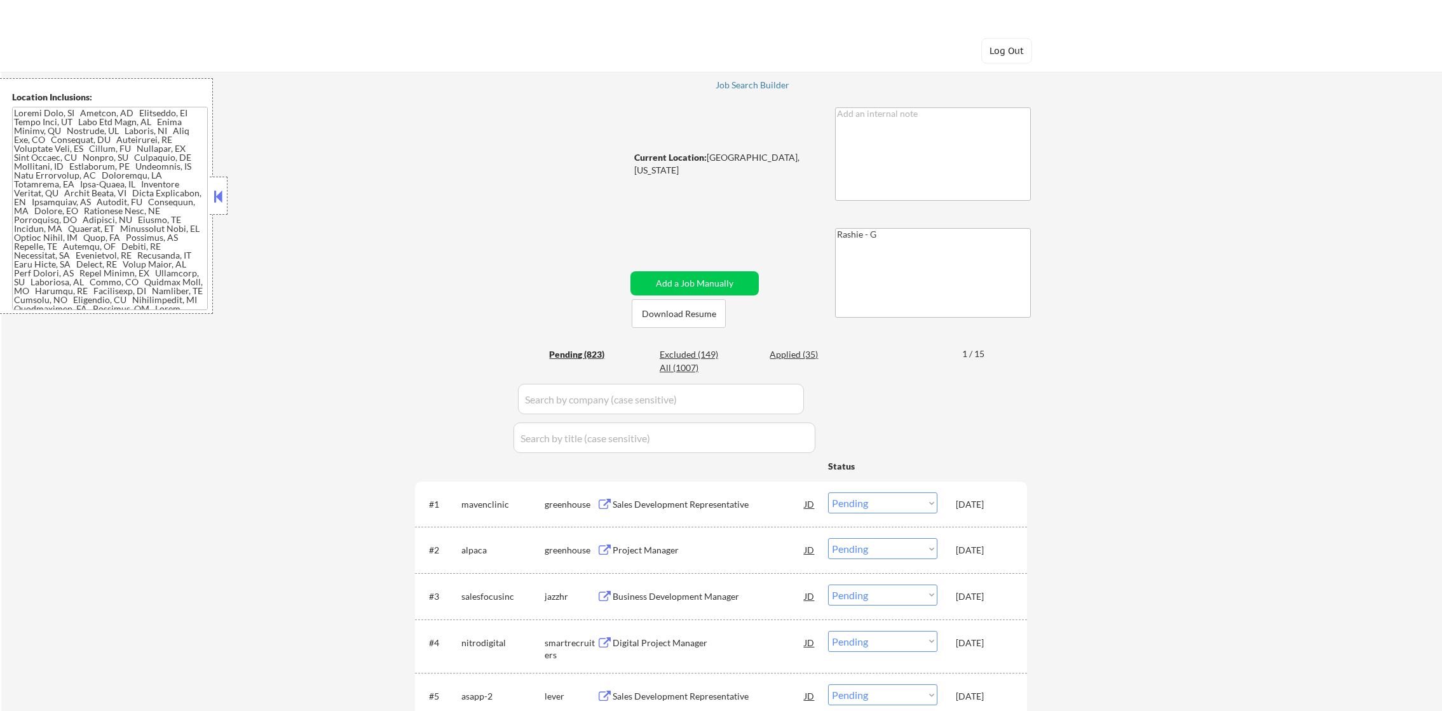
select select ""pending""
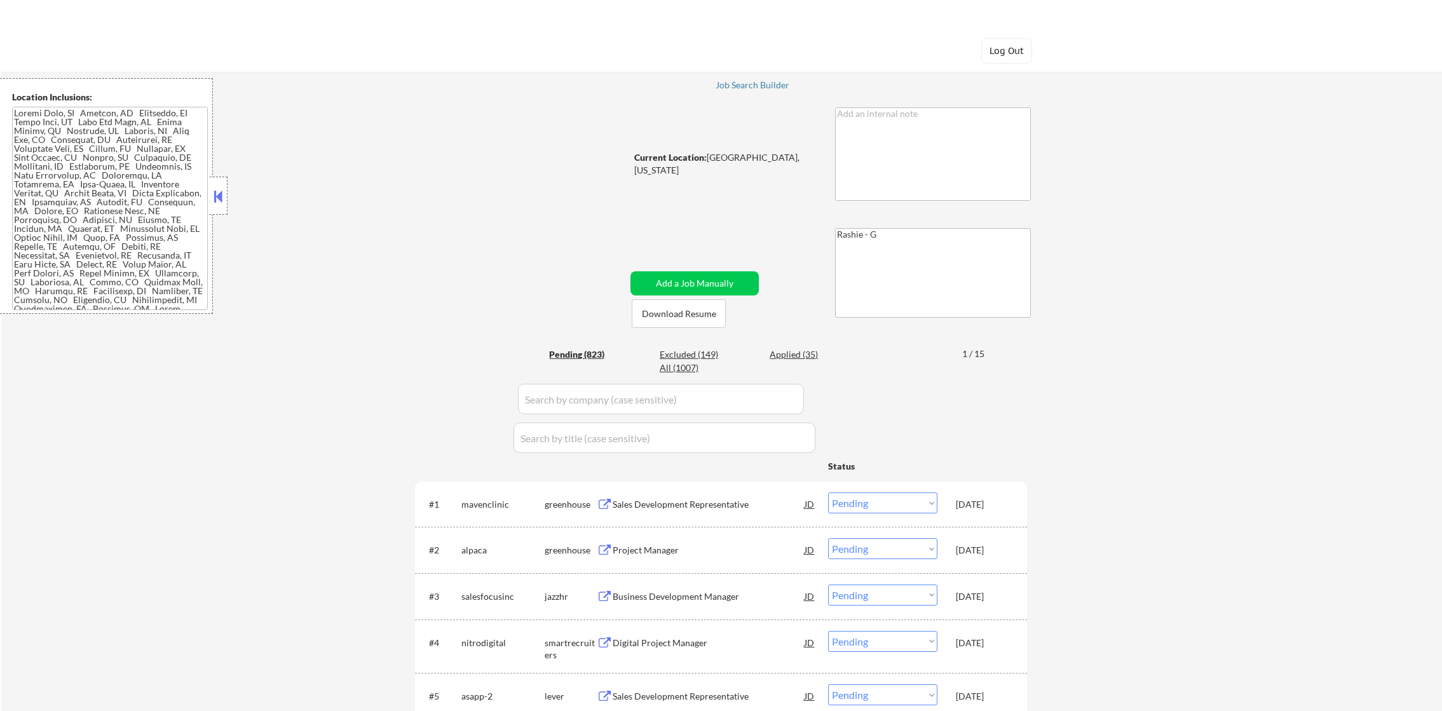
select select ""pending""
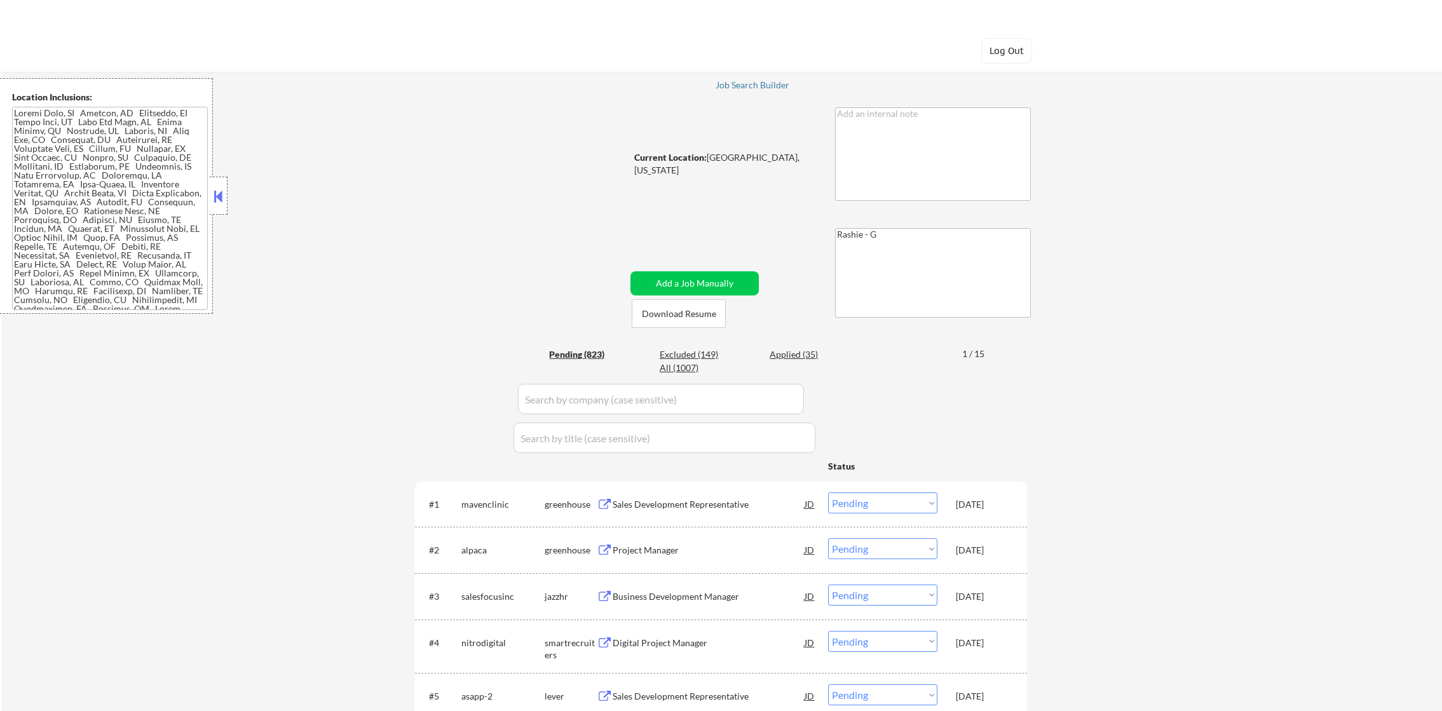
select select ""pending""
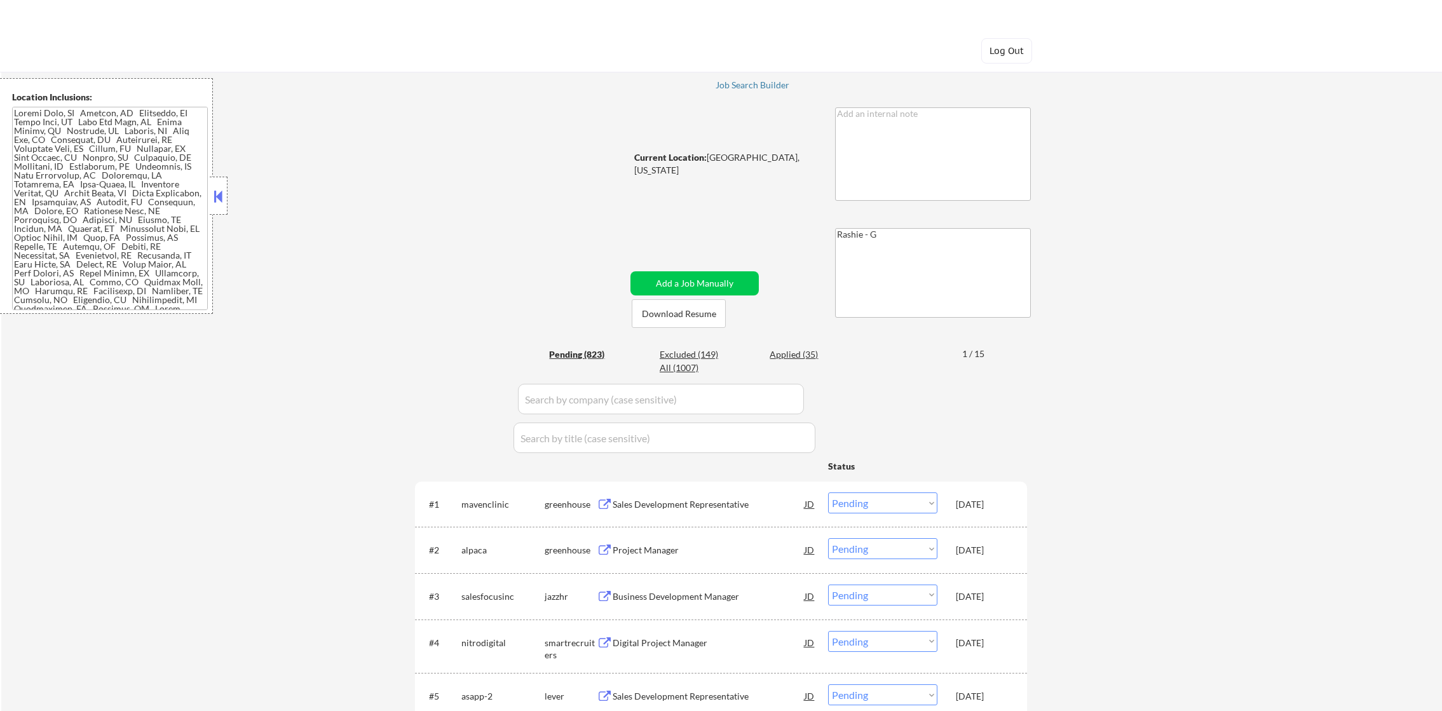
select select ""pending""
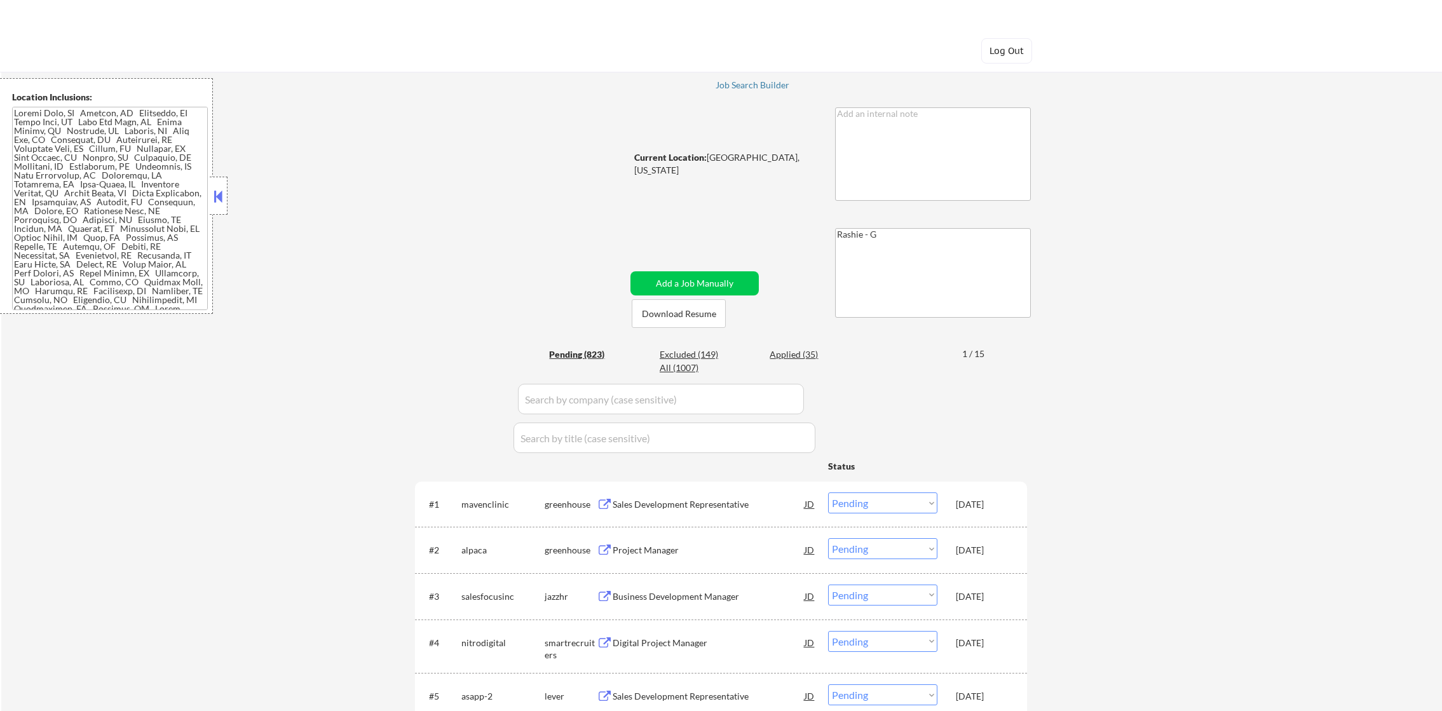
select select ""pending""
